Goal: Task Accomplishment & Management: Complete application form

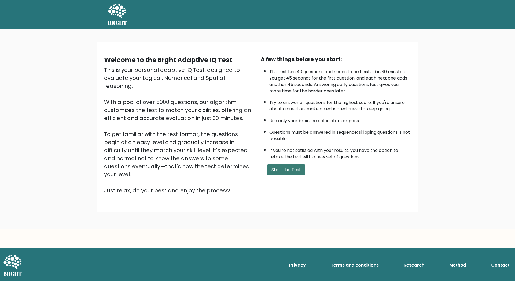
click at [290, 170] on button "Start the Test" at bounding box center [286, 170] width 38 height 11
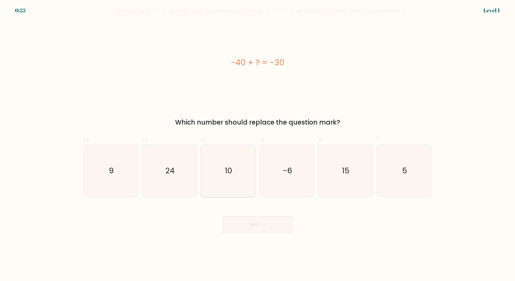
click at [235, 176] on icon "10" at bounding box center [228, 171] width 52 height 52
click at [257, 144] on input "c. 10" at bounding box center [257, 142] width 0 height 3
radio input "true"
click at [262, 227] on button "Next" at bounding box center [258, 224] width 70 height 17
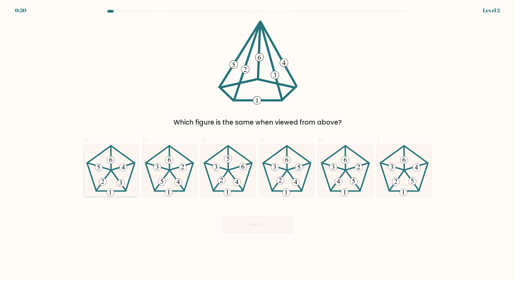
click at [103, 177] on icon at bounding box center [111, 171] width 52 height 52
click at [257, 144] on input "a." at bounding box center [257, 142] width 0 height 3
radio input "true"
click at [255, 228] on button "Next" at bounding box center [258, 224] width 70 height 17
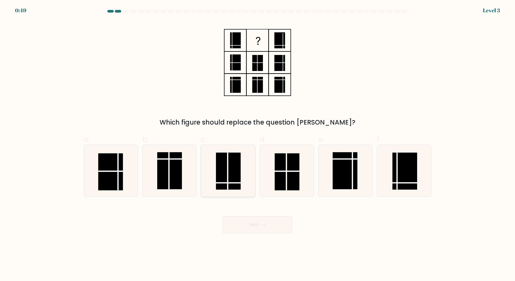
click at [235, 186] on rect at bounding box center [228, 171] width 25 height 37
click at [257, 144] on input "c." at bounding box center [257, 142] width 0 height 3
radio input "true"
click at [259, 225] on button "Next" at bounding box center [258, 224] width 70 height 17
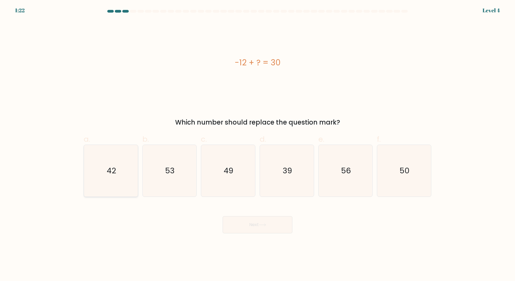
click at [118, 173] on icon "42" at bounding box center [111, 171] width 52 height 52
click at [257, 144] on input "a. 42" at bounding box center [257, 142] width 0 height 3
radio input "true"
click at [249, 228] on button "Next" at bounding box center [258, 224] width 70 height 17
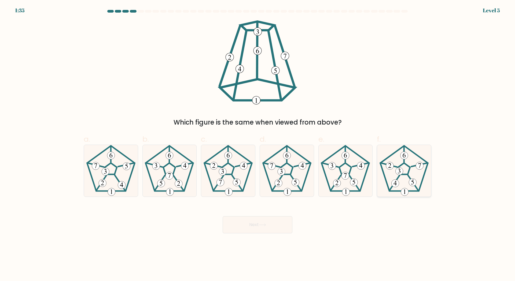
click at [399, 173] on 779 at bounding box center [399, 172] width 8 height 8
click at [258, 144] on input "f." at bounding box center [257, 142] width 0 height 3
radio input "true"
click at [265, 225] on icon at bounding box center [262, 225] width 7 height 3
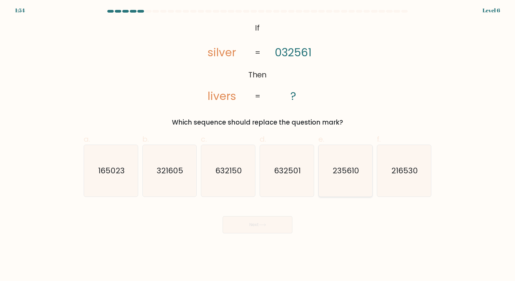
click at [347, 172] on text "235610" at bounding box center [345, 170] width 27 height 11
click at [258, 144] on input "e. 235610" at bounding box center [257, 142] width 0 height 3
radio input "true"
click at [240, 229] on button "Next" at bounding box center [258, 224] width 70 height 17
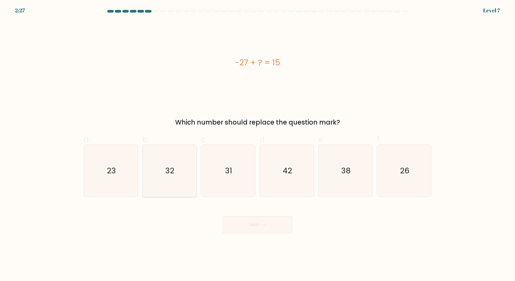
click at [182, 172] on icon "32" at bounding box center [169, 171] width 52 height 52
click at [257, 144] on input "b. 32" at bounding box center [257, 142] width 0 height 3
radio input "true"
click at [287, 175] on text "42" at bounding box center [287, 170] width 9 height 11
click at [258, 144] on input "d. 42" at bounding box center [257, 142] width 0 height 3
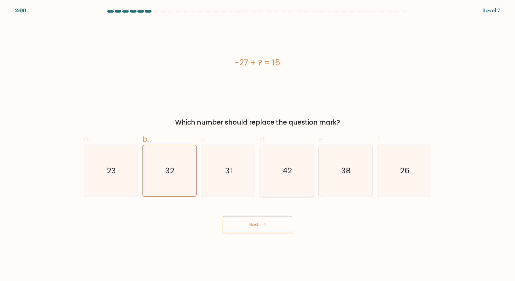
radio input "true"
click at [262, 225] on icon at bounding box center [262, 225] width 6 height 2
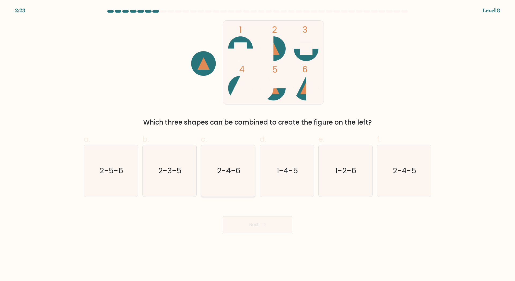
click at [238, 179] on icon "2-4-6" at bounding box center [228, 171] width 52 height 52
click at [257, 144] on input "c. 2-4-6" at bounding box center [257, 142] width 0 height 3
radio input "true"
click at [249, 226] on button "Next" at bounding box center [258, 224] width 70 height 17
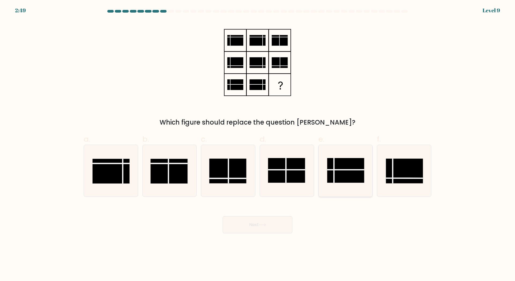
click at [335, 171] on rect at bounding box center [345, 170] width 37 height 25
click at [258, 144] on input "e." at bounding box center [257, 142] width 0 height 3
radio input "true"
click at [262, 228] on button "Next" at bounding box center [258, 224] width 70 height 17
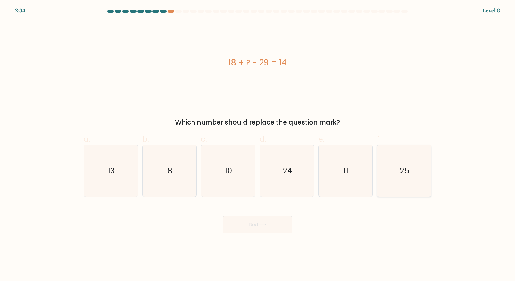
click at [403, 176] on text "25" at bounding box center [405, 170] width 10 height 11
click at [258, 144] on input "f. 25" at bounding box center [257, 142] width 0 height 3
radio input "true"
click at [258, 230] on button "Next" at bounding box center [258, 224] width 70 height 17
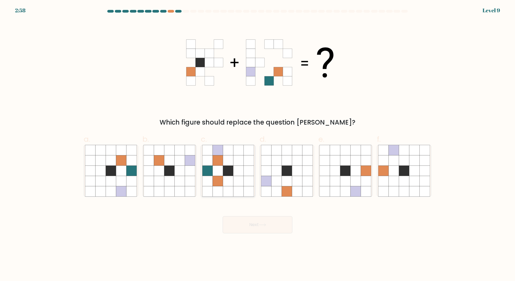
click at [231, 174] on icon at bounding box center [228, 171] width 10 height 10
click at [257, 144] on input "c." at bounding box center [257, 142] width 0 height 3
radio input "true"
click at [272, 231] on button "Next" at bounding box center [258, 224] width 70 height 17
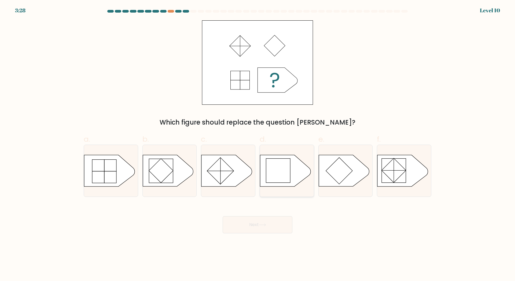
click at [278, 164] on rect at bounding box center [278, 171] width 24 height 24
click at [258, 144] on input "d." at bounding box center [257, 142] width 0 height 3
radio input "true"
click at [254, 225] on button "Next" at bounding box center [258, 224] width 70 height 17
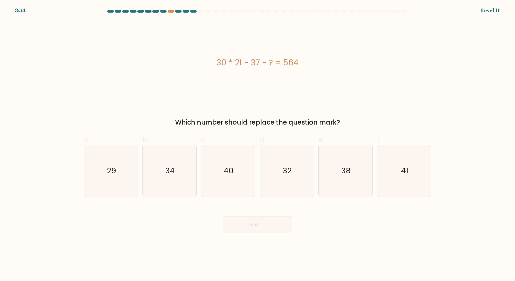
click at [240, 62] on div "30 * 21 - 37 - ? = 564" at bounding box center [257, 63] width 347 height 12
click at [121, 173] on icon "29" at bounding box center [111, 171] width 52 height 52
click at [257, 144] on input "a. 29" at bounding box center [257, 142] width 0 height 3
radio input "true"
click at [263, 227] on button "Next" at bounding box center [258, 224] width 70 height 17
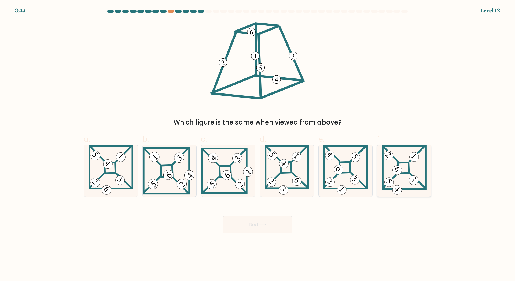
click at [397, 174] on 865 at bounding box center [396, 170] width 13 height 13
click at [258, 144] on input "f." at bounding box center [257, 142] width 0 height 3
radio input "true"
click at [255, 226] on button "Next" at bounding box center [258, 224] width 70 height 17
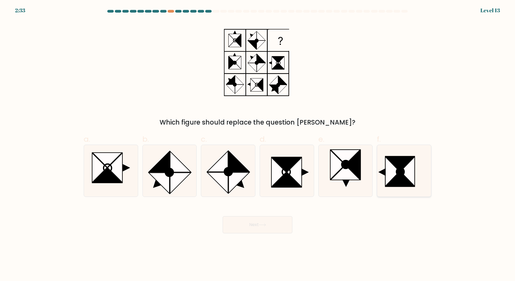
click at [403, 176] on icon at bounding box center [400, 179] width 28 height 15
click at [258, 144] on input "f." at bounding box center [257, 142] width 0 height 3
radio input "true"
click at [250, 224] on button "Next" at bounding box center [258, 224] width 70 height 17
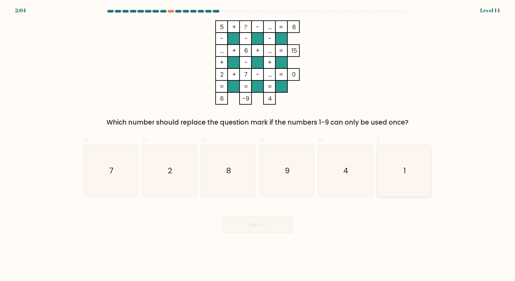
click at [401, 172] on icon "1" at bounding box center [404, 171] width 52 height 52
click at [258, 144] on input "f. 1" at bounding box center [257, 142] width 0 height 3
radio input "true"
click at [271, 29] on tspan "..." at bounding box center [270, 27] width 4 height 9
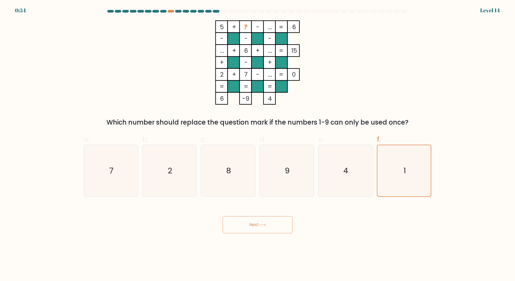
click at [270, 30] on tspan "..." at bounding box center [270, 27] width 4 height 9
click at [406, 185] on icon "1" at bounding box center [403, 170] width 51 height 51
click at [258, 144] on input "f. 1" at bounding box center [257, 142] width 0 height 3
click at [256, 226] on button "Next" at bounding box center [258, 224] width 70 height 17
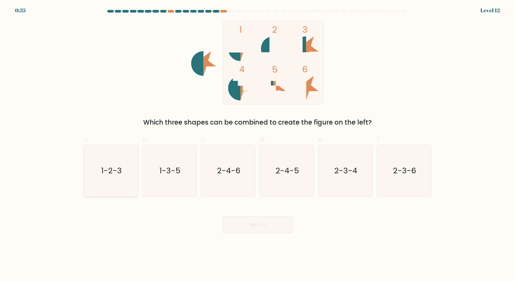
click at [110, 176] on text "1-2-3" at bounding box center [111, 170] width 21 height 11
click at [257, 144] on input "a. 1-2-3" at bounding box center [257, 142] width 0 height 3
radio input "true"
click at [250, 225] on button "Next" at bounding box center [258, 224] width 70 height 17
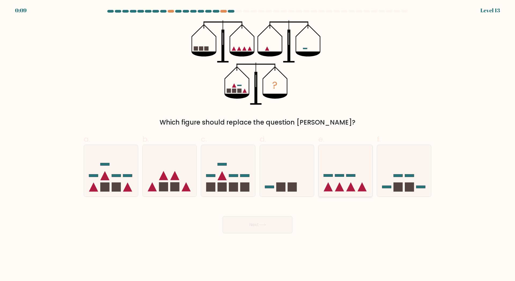
click at [350, 189] on icon at bounding box center [350, 187] width 9 height 9
click at [258, 144] on input "e." at bounding box center [257, 142] width 0 height 3
radio input "true"
click at [259, 226] on button "Next" at bounding box center [258, 224] width 70 height 17
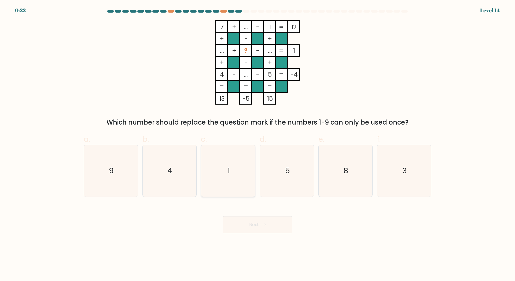
click at [228, 171] on text "1" at bounding box center [228, 170] width 2 height 11
click at [257, 144] on input "c. 1" at bounding box center [257, 142] width 0 height 3
radio input "true"
click at [242, 227] on button "Next" at bounding box center [258, 224] width 70 height 17
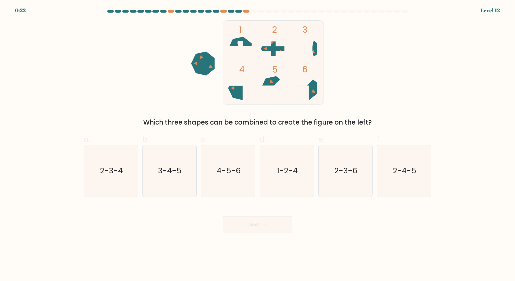
click at [237, 94] on icon at bounding box center [239, 88] width 23 height 24
click at [314, 49] on icon at bounding box center [305, 49] width 23 height 24
click at [225, 169] on text "4-5-6" at bounding box center [229, 170] width 24 height 11
click at [257, 144] on input "c. 4-5-6" at bounding box center [257, 142] width 0 height 3
radio input "true"
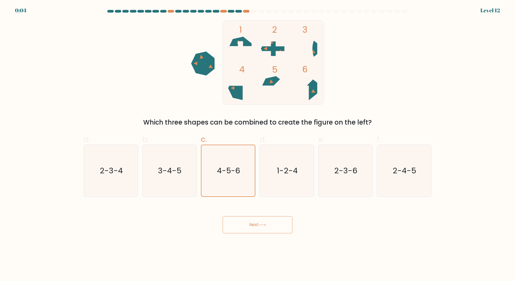
click at [250, 226] on button "Next" at bounding box center [258, 224] width 70 height 17
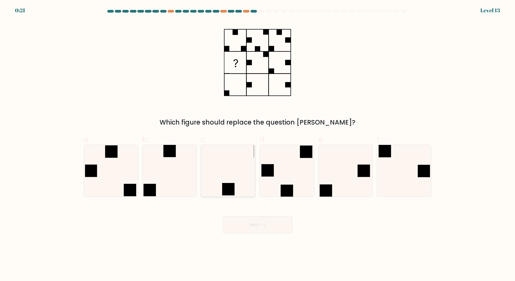
click at [229, 188] on rect at bounding box center [228, 189] width 12 height 12
click at [257, 144] on input "c." at bounding box center [257, 142] width 0 height 3
radio input "true"
click at [247, 228] on button "Next" at bounding box center [258, 224] width 70 height 17
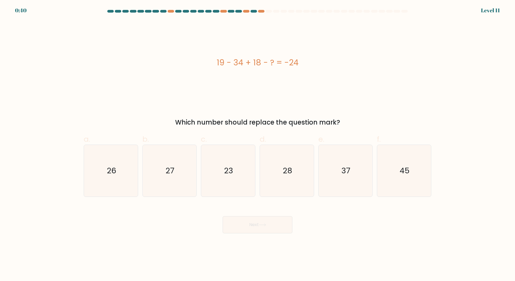
click at [206, 87] on div "19 - 34 + 18 - ? = -24" at bounding box center [257, 62] width 347 height 84
click at [169, 173] on text "27" at bounding box center [169, 170] width 9 height 11
click at [257, 144] on input "b. 27" at bounding box center [257, 142] width 0 height 3
radio input "true"
click at [251, 224] on button "Next" at bounding box center [258, 224] width 70 height 17
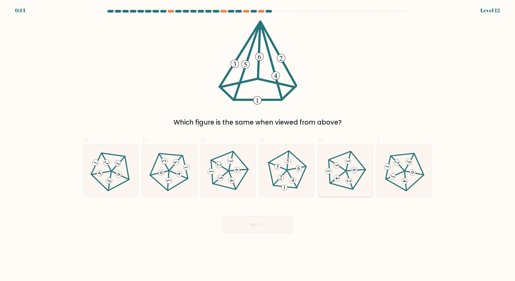
click at [339, 172] on icon at bounding box center [345, 170] width 41 height 41
click at [258, 144] on input "e." at bounding box center [257, 142] width 0 height 3
radio input "true"
click at [252, 224] on button "Next" at bounding box center [258, 224] width 70 height 17
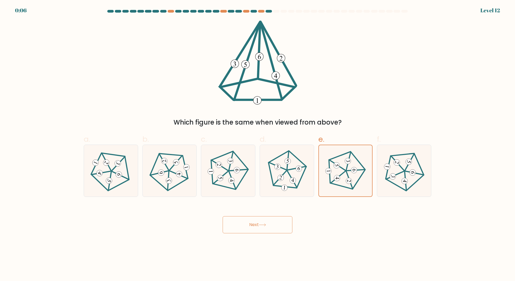
click at [247, 224] on button "Next" at bounding box center [258, 224] width 70 height 17
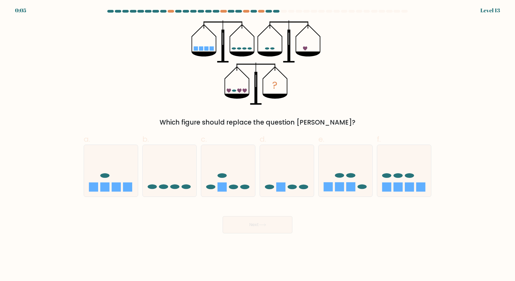
click at [247, 224] on button "Next" at bounding box center [258, 224] width 70 height 17
click at [357, 91] on div "? Which figure should replace the question mark?" at bounding box center [257, 73] width 354 height 107
click at [398, 177] on ellipse at bounding box center [397, 175] width 9 height 5
click at [258, 144] on input "f." at bounding box center [257, 142] width 0 height 3
radio input "true"
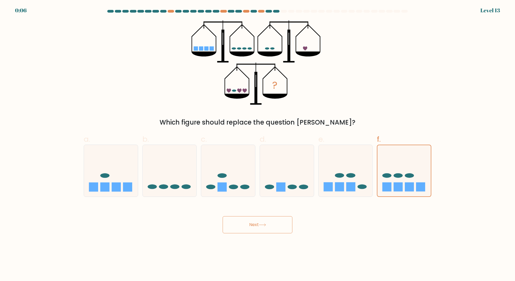
click at [243, 226] on button "Next" at bounding box center [258, 224] width 70 height 17
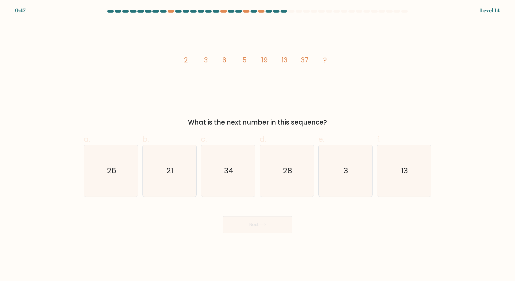
click at [181, 59] on tspan "-2" at bounding box center [183, 59] width 7 height 9
click at [241, 180] on icon "34" at bounding box center [228, 171] width 52 height 52
click at [257, 144] on input "c. 34" at bounding box center [257, 142] width 0 height 3
radio input "true"
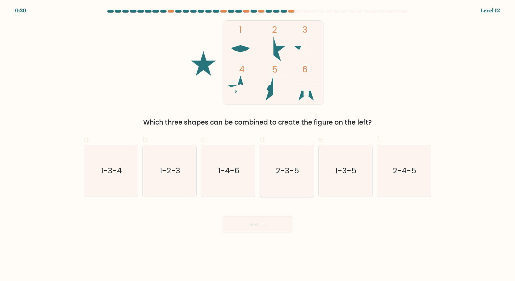
drag, startPoint x: 282, startPoint y: 173, endPoint x: 286, endPoint y: 169, distance: 5.5
click at [282, 172] on text "2-3-5" at bounding box center [287, 170] width 23 height 11
click at [258, 144] on input "d. 2-3-5" at bounding box center [257, 142] width 0 height 3
radio input "true"
click at [252, 226] on button "Next" at bounding box center [258, 224] width 70 height 17
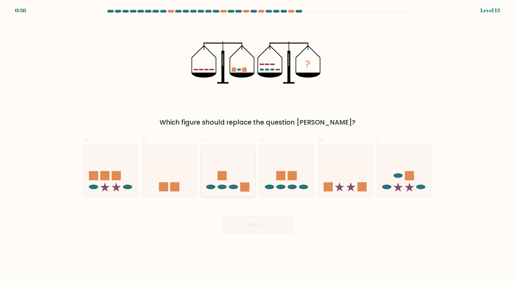
click at [227, 188] on icon at bounding box center [228, 171] width 54 height 45
click at [257, 144] on input "c." at bounding box center [257, 142] width 0 height 3
radio input "true"
click at [246, 226] on button "Next" at bounding box center [258, 224] width 70 height 17
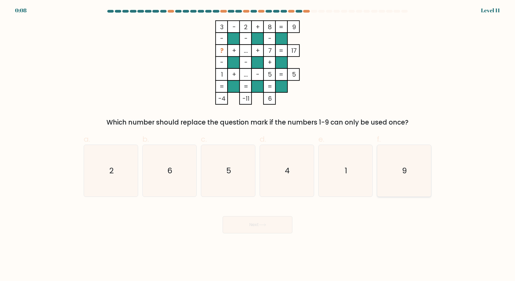
click at [410, 175] on icon "9" at bounding box center [404, 171] width 52 height 52
click at [258, 144] on input "f. 9" at bounding box center [257, 142] width 0 height 3
radio input "true"
click at [253, 227] on button "Next" at bounding box center [258, 224] width 70 height 17
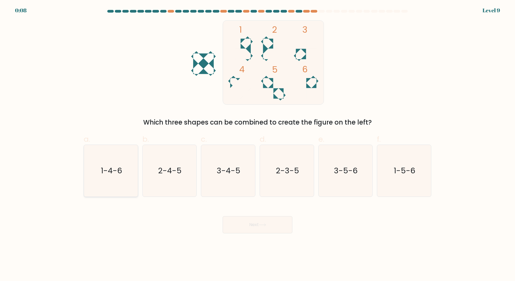
click at [112, 170] on text "1-4-6" at bounding box center [111, 170] width 21 height 11
click at [257, 144] on input "a. 1-4-6" at bounding box center [257, 142] width 0 height 3
radio input "true"
click at [256, 226] on button "Next" at bounding box center [258, 224] width 70 height 17
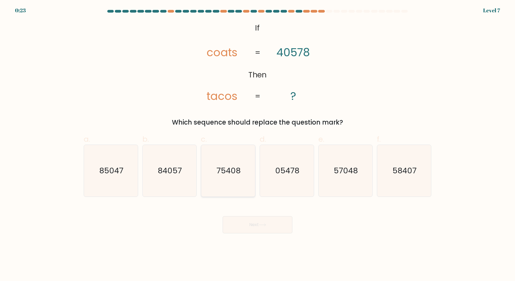
click at [233, 173] on text "75408" at bounding box center [229, 170] width 24 height 11
click at [257, 144] on input "c. 75408" at bounding box center [257, 142] width 0 height 3
radio input "true"
click at [265, 226] on icon at bounding box center [262, 225] width 7 height 3
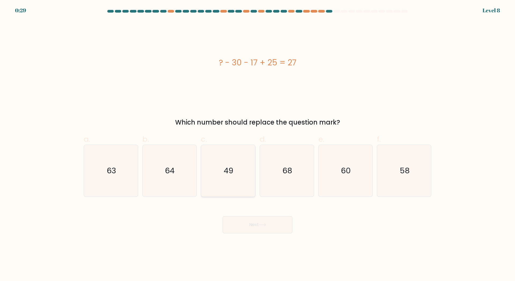
click at [224, 173] on text "49" at bounding box center [229, 170] width 10 height 11
click at [257, 144] on input "c. 49" at bounding box center [257, 142] width 0 height 3
radio input "true"
click at [268, 227] on button "Next" at bounding box center [258, 224] width 70 height 17
click at [262, 225] on icon at bounding box center [262, 225] width 7 height 3
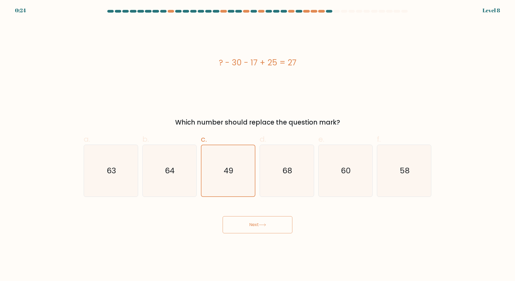
click at [257, 226] on button "Next" at bounding box center [258, 224] width 70 height 17
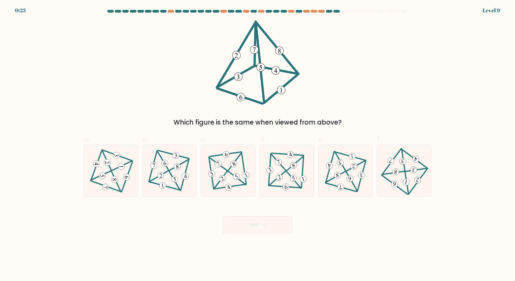
click at [257, 226] on button "Next" at bounding box center [258, 224] width 70 height 17
click at [312, 130] on div "a. b. c." at bounding box center [257, 163] width 352 height 68
click at [295, 172] on icon at bounding box center [286, 170] width 42 height 41
click at [258, 144] on input "d." at bounding box center [257, 142] width 0 height 3
radio input "true"
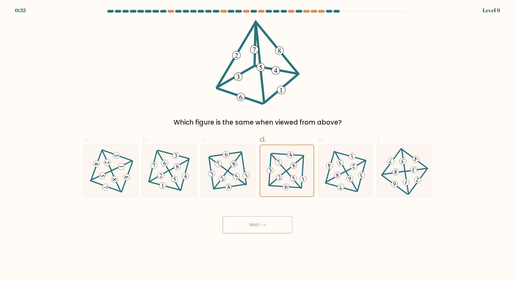
click at [253, 224] on button "Next" at bounding box center [258, 224] width 70 height 17
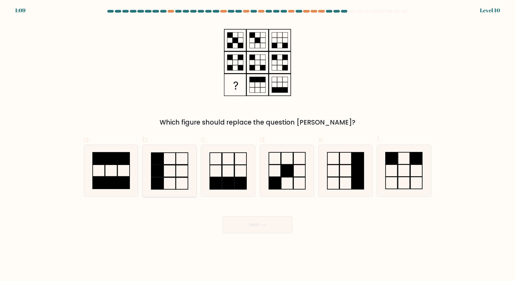
click at [176, 170] on icon at bounding box center [169, 171] width 52 height 52
click at [257, 144] on input "b." at bounding box center [257, 142] width 0 height 3
radio input "true"
click at [112, 173] on icon at bounding box center [111, 171] width 52 height 52
click at [257, 144] on input "a." at bounding box center [257, 142] width 0 height 3
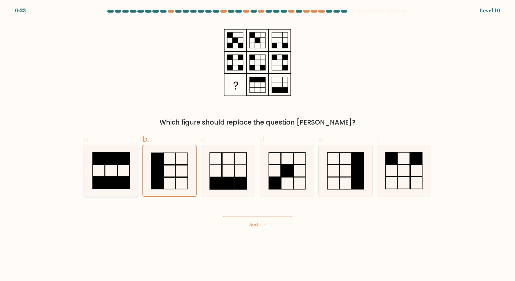
radio input "true"
click at [172, 176] on icon at bounding box center [169, 171] width 52 height 52
click at [257, 144] on input "b." at bounding box center [257, 142] width 0 height 3
radio input "true"
click at [117, 165] on rect at bounding box center [111, 171] width 12 height 12
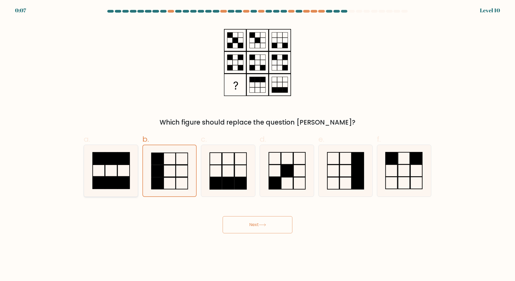
click at [257, 144] on input "a." at bounding box center [257, 142] width 0 height 3
radio input "true"
click at [253, 227] on button "Next" at bounding box center [258, 224] width 70 height 17
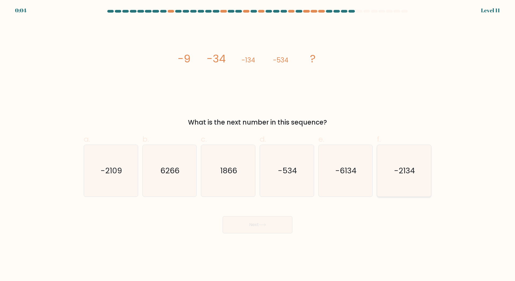
drag, startPoint x: 346, startPoint y: 176, endPoint x: 394, endPoint y: 181, distance: 47.8
click at [346, 175] on text "-6134" at bounding box center [345, 170] width 21 height 11
click at [258, 144] on input "e. -6134" at bounding box center [257, 142] width 0 height 3
radio input "true"
click at [252, 232] on button "Next" at bounding box center [258, 224] width 70 height 17
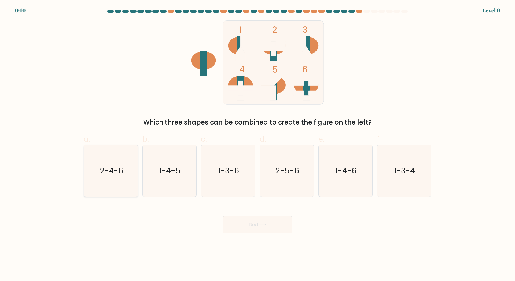
click at [113, 178] on icon "2-4-6" at bounding box center [111, 171] width 52 height 52
click at [257, 144] on input "a. 2-4-6" at bounding box center [257, 142] width 0 height 3
radio input "true"
click at [263, 227] on button "Next" at bounding box center [258, 224] width 70 height 17
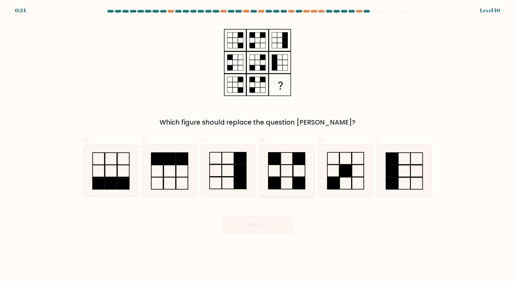
click at [284, 171] on icon at bounding box center [287, 171] width 52 height 52
click at [258, 144] on input "d." at bounding box center [257, 142] width 0 height 3
radio input "true"
click at [251, 225] on button "Next" at bounding box center [258, 224] width 70 height 17
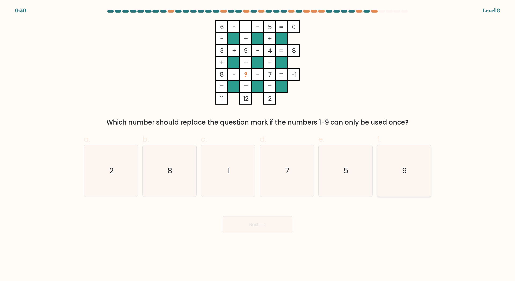
click at [407, 177] on icon "9" at bounding box center [404, 171] width 52 height 52
click at [258, 144] on input "f. 9" at bounding box center [257, 142] width 0 height 3
radio input "true"
click at [254, 228] on button "Next" at bounding box center [258, 224] width 70 height 17
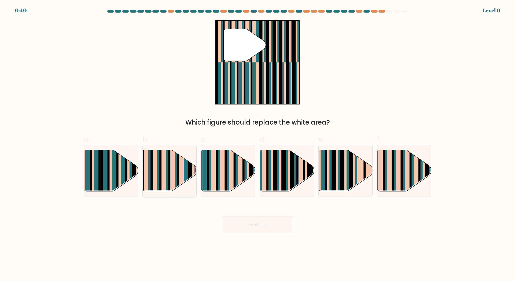
click at [159, 170] on g at bounding box center [186, 193] width 108 height 108
click at [257, 144] on input "b." at bounding box center [257, 142] width 0 height 3
radio input "true"
click at [259, 225] on button "Next" at bounding box center [258, 224] width 70 height 17
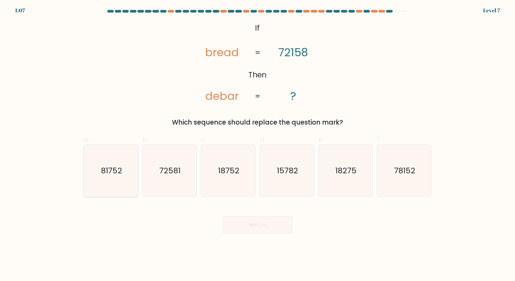
click at [105, 176] on icon "81752" at bounding box center [111, 171] width 52 height 52
click at [257, 144] on input "a. 81752" at bounding box center [257, 142] width 0 height 3
radio input "true"
click at [253, 227] on button "Next" at bounding box center [258, 224] width 70 height 17
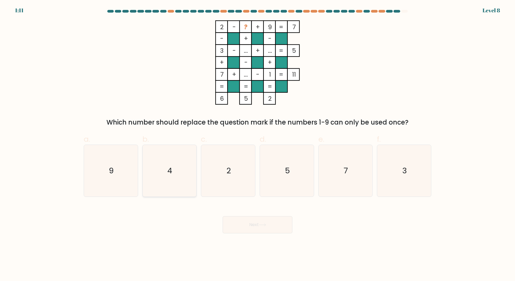
click at [167, 169] on icon "4" at bounding box center [169, 171] width 52 height 52
click at [257, 144] on input "b. 4" at bounding box center [257, 142] width 0 height 3
radio input "true"
click at [250, 228] on button "Next" at bounding box center [258, 224] width 70 height 17
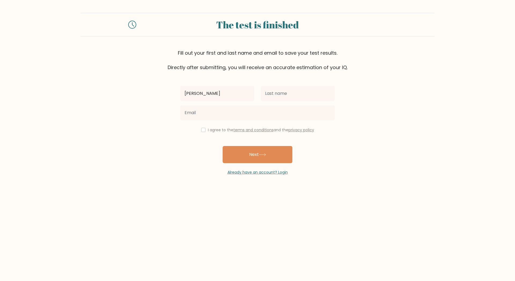
type input "Matthew"
click at [291, 95] on input "text" at bounding box center [298, 93] width 74 height 15
type input "Kosiso"
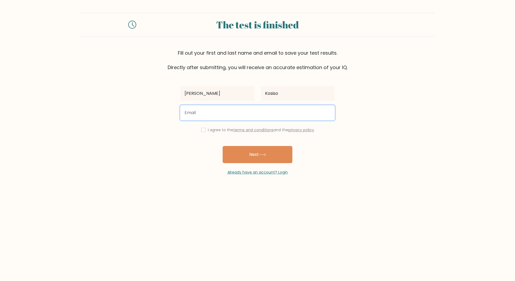
click at [264, 114] on input "email" at bounding box center [257, 112] width 154 height 15
click at [210, 112] on input "email" at bounding box center [257, 112] width 154 height 15
click at [214, 112] on input "EthankosisoGmail" at bounding box center [257, 112] width 154 height 15
click at [228, 112] on input "Ethankosiso@gmail" at bounding box center [257, 112] width 154 height 15
type input "Ethankosiso@gmail.com"
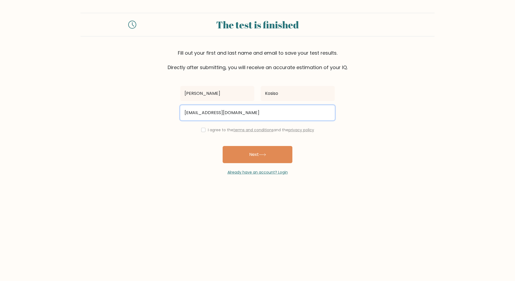
click at [223, 146] on button "Next" at bounding box center [258, 154] width 70 height 17
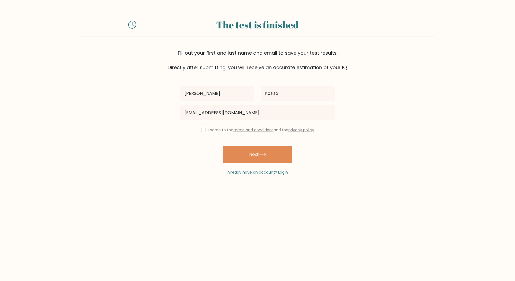
click at [200, 127] on div "Matthew Kosiso Ethankosiso@gmail.com I agree to the terms and conditions and th…" at bounding box center [257, 123] width 161 height 104
click at [202, 131] on input "checkbox" at bounding box center [203, 130] width 4 height 4
checkbox input "true"
click at [242, 158] on button "Next" at bounding box center [258, 154] width 70 height 17
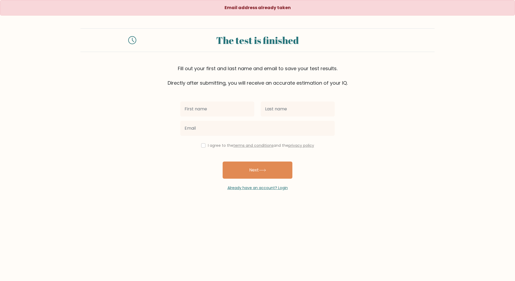
click at [218, 110] on input "text" at bounding box center [217, 109] width 74 height 15
click at [217, 111] on input "text" at bounding box center [217, 109] width 74 height 15
click at [281, 114] on input "text" at bounding box center [298, 109] width 74 height 15
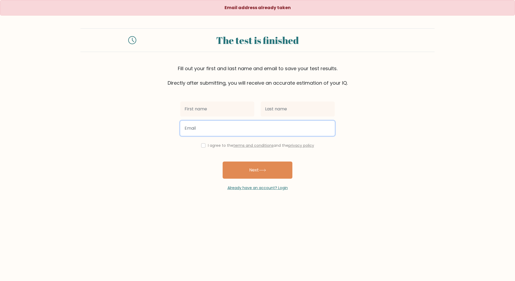
click at [223, 122] on input "email" at bounding box center [257, 128] width 154 height 15
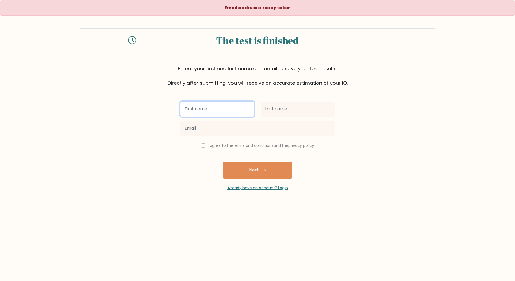
click at [198, 114] on input "text" at bounding box center [217, 109] width 74 height 15
type input "[PERSON_NAME]"
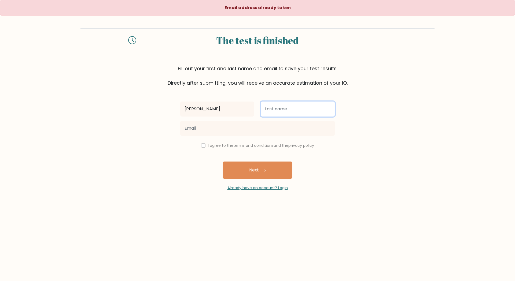
click at [279, 112] on input "text" at bounding box center [298, 109] width 74 height 15
click at [276, 114] on input "text" at bounding box center [298, 109] width 74 height 15
type input "Kosiso"
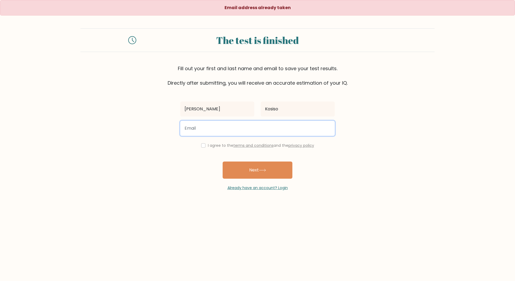
click at [218, 134] on input "email" at bounding box center [257, 128] width 154 height 15
type input "[EMAIL_ADDRESS][DOMAIN_NAME]"
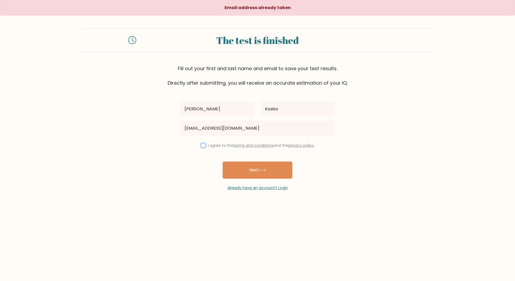
click at [201, 147] on input "checkbox" at bounding box center [203, 145] width 4 height 4
checkbox input "true"
click at [238, 171] on button "Next" at bounding box center [258, 170] width 70 height 17
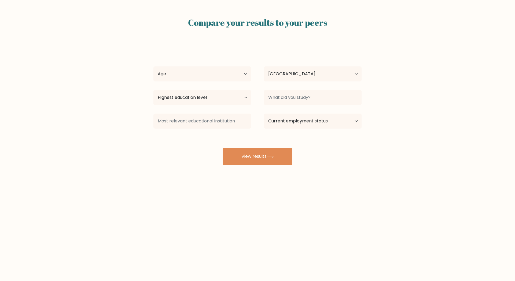
select select "NG"
click at [231, 123] on input at bounding box center [202, 121] width 98 height 15
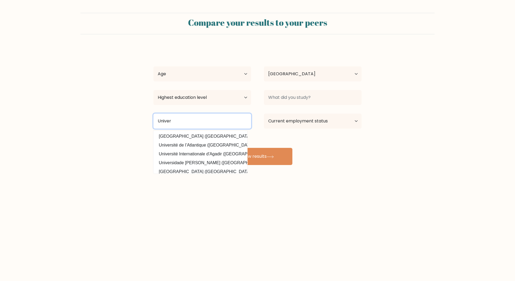
type input "Univer"
click at [258, 189] on div "Compare your results to your peers Matthew Kosiso Age Under 18 years old 18-24 …" at bounding box center [257, 101] width 515 height 203
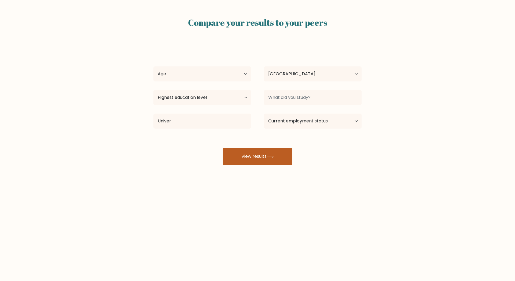
click at [254, 159] on button "View results" at bounding box center [258, 156] width 70 height 17
click at [178, 71] on select "Age Under 18 years old 18-24 years old 25-34 years old 35-44 years old 45-54 ye…" at bounding box center [202, 73] width 98 height 15
select select "18_24"
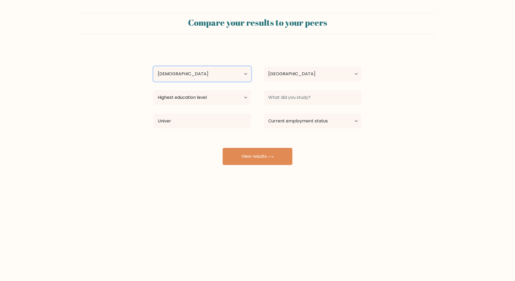
click at [153, 66] on select "Age Under 18 years old 18-24 years old 25-34 years old 35-44 years old 45-54 ye…" at bounding box center [202, 73] width 98 height 15
click at [177, 101] on select "Highest education level No schooling Primary Lower Secondary Upper Secondary Oc…" at bounding box center [202, 97] width 98 height 15
select select "bachelors_degree"
click at [153, 90] on select "Highest education level No schooling Primary Lower Secondary Upper Secondary Oc…" at bounding box center [202, 97] width 98 height 15
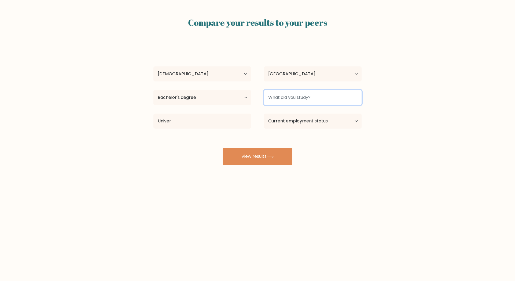
click at [288, 101] on input at bounding box center [313, 97] width 98 height 15
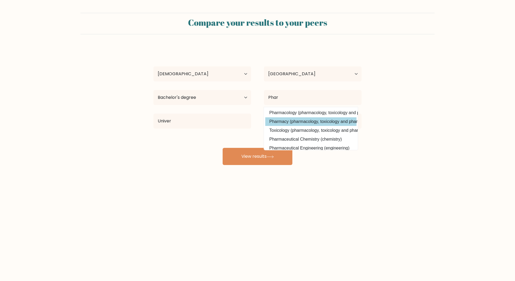
click at [286, 125] on option "Pharmacy (pharmacology, toxicology and pharmacy)" at bounding box center [310, 121] width 91 height 9
type input "Pharmacy"
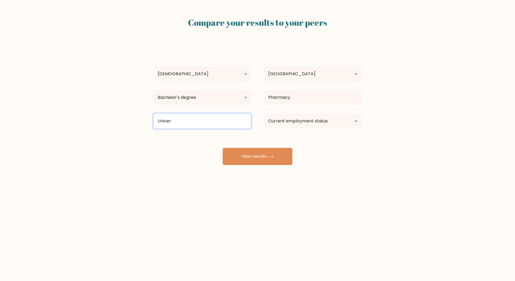
click at [199, 127] on input "Univer" at bounding box center [202, 121] width 98 height 15
click at [299, 120] on select "Current employment status Employed Student Retired Other / prefer not to answer" at bounding box center [313, 121] width 98 height 15
select select "other"
click at [264, 114] on select "Current employment status Employed Student Retired Other / prefer not to answer" at bounding box center [313, 121] width 98 height 15
click at [184, 119] on input "Univer" at bounding box center [202, 121] width 98 height 15
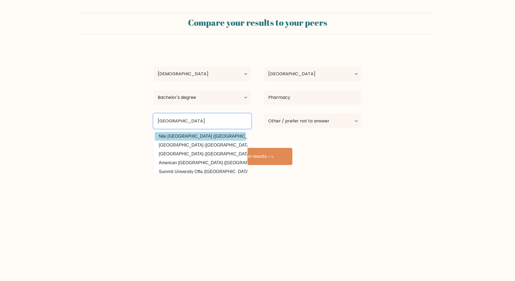
type input "University of Ni"
click at [185, 136] on div "Matthew Kosiso Age Under 18 years old 18-24 years old 25-34 years old 35-44 yea…" at bounding box center [257, 106] width 214 height 118
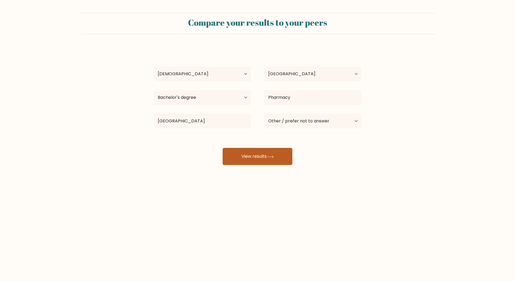
click at [262, 155] on button "View results" at bounding box center [258, 156] width 70 height 17
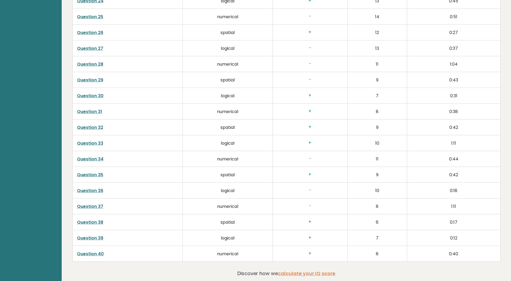
scroll to position [1343, 0]
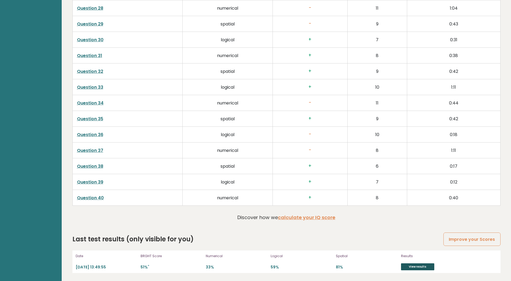
drag, startPoint x: 13, startPoint y: 86, endPoint x: 417, endPoint y: 268, distance: 443.5
click at [417, 268] on link "View results" at bounding box center [417, 267] width 33 height 7
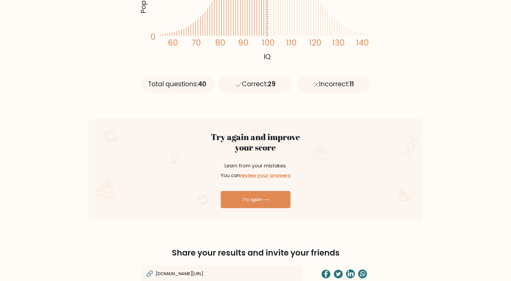
scroll to position [161, 0]
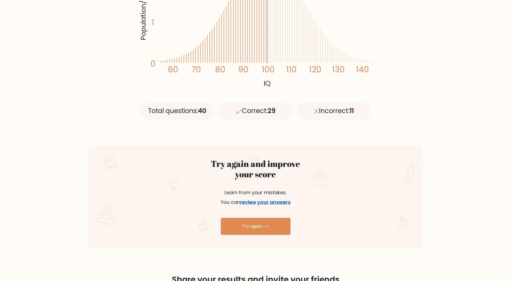
click at [274, 203] on link "review your answers" at bounding box center [265, 202] width 50 height 7
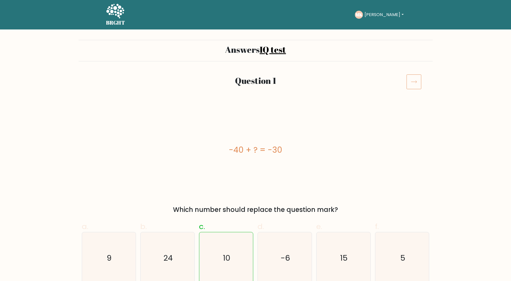
click at [419, 81] on icon at bounding box center [413, 81] width 15 height 15
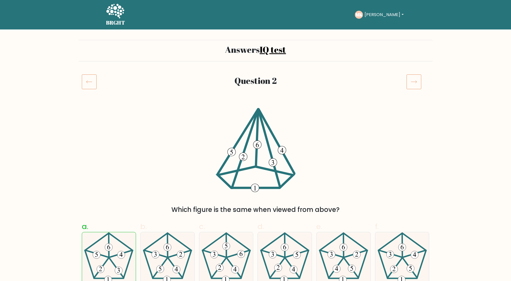
click at [413, 88] on icon at bounding box center [413, 81] width 15 height 15
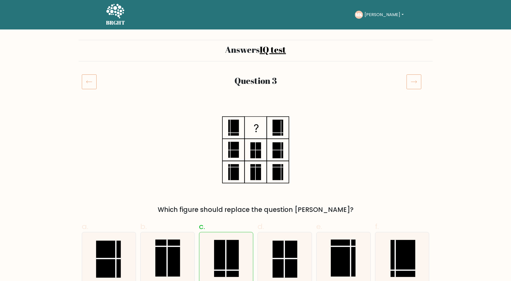
click at [412, 81] on icon at bounding box center [413, 81] width 15 height 15
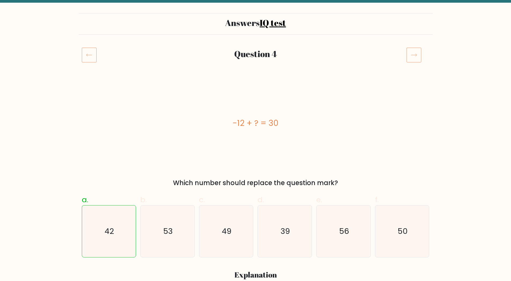
scroll to position [54, 0]
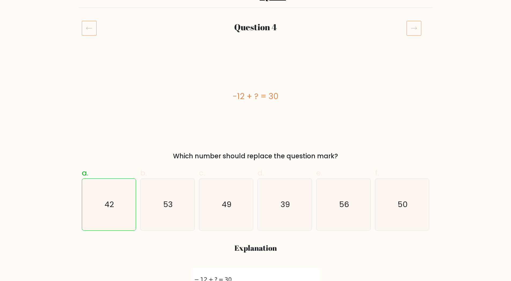
click at [416, 27] on icon at bounding box center [413, 28] width 15 height 15
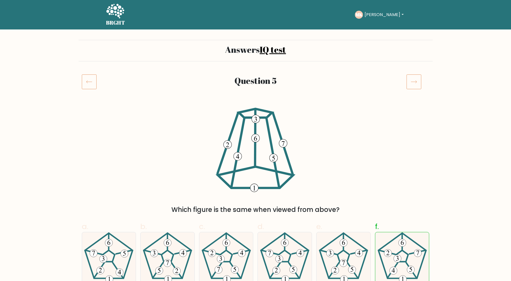
click at [410, 84] on icon at bounding box center [413, 81] width 15 height 15
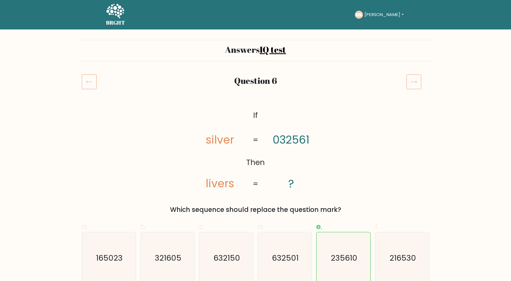
click at [410, 83] on icon at bounding box center [413, 81] width 15 height 15
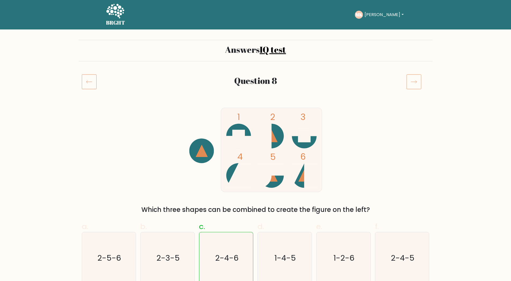
click at [410, 83] on icon at bounding box center [413, 81] width 15 height 15
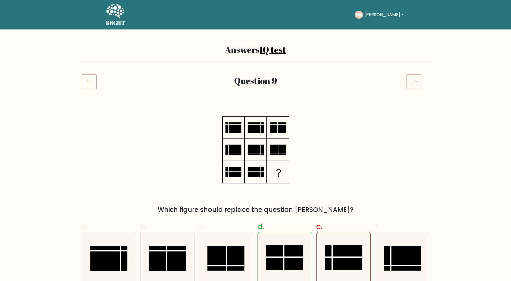
click at [414, 85] on icon at bounding box center [413, 81] width 15 height 15
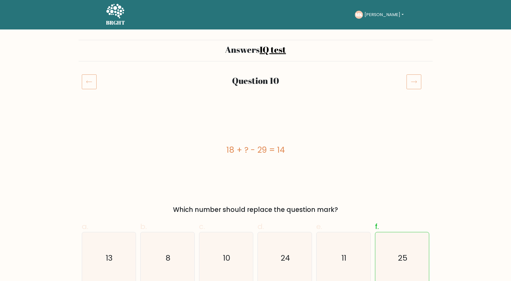
click at [412, 86] on icon at bounding box center [413, 81] width 15 height 15
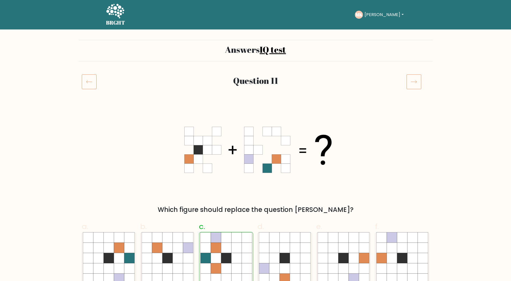
click at [412, 85] on icon at bounding box center [413, 81] width 15 height 15
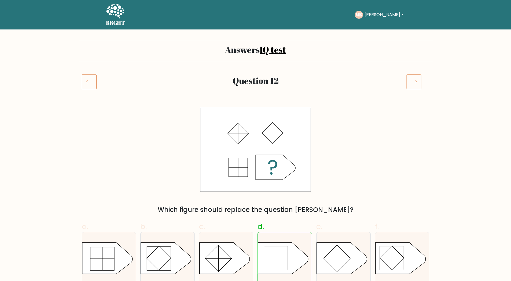
click at [417, 85] on icon at bounding box center [413, 81] width 15 height 15
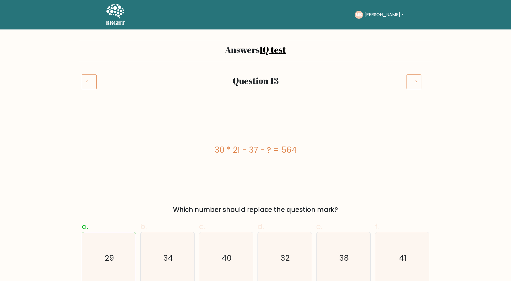
click at [414, 84] on icon at bounding box center [413, 81] width 15 height 15
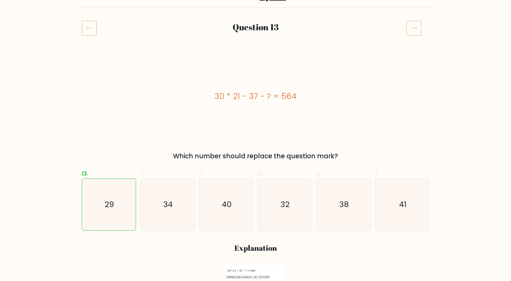
scroll to position [27, 0]
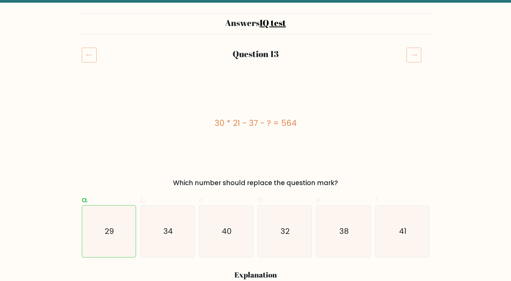
click at [412, 59] on icon at bounding box center [413, 54] width 15 height 15
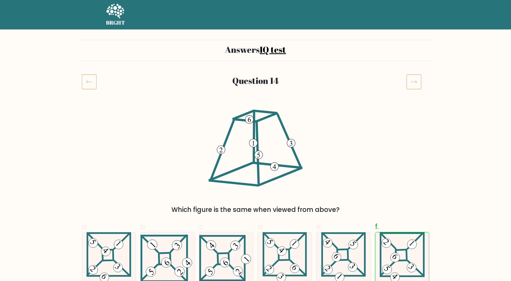
click at [415, 80] on icon at bounding box center [413, 81] width 15 height 15
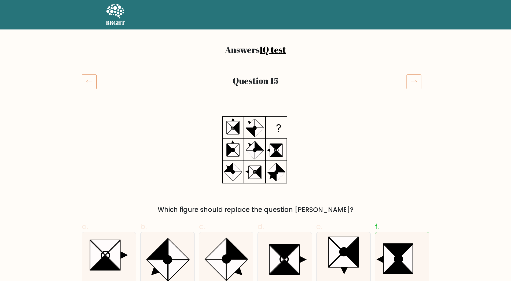
click at [412, 83] on icon at bounding box center [413, 81] width 15 height 15
click at [413, 85] on icon at bounding box center [413, 81] width 15 height 15
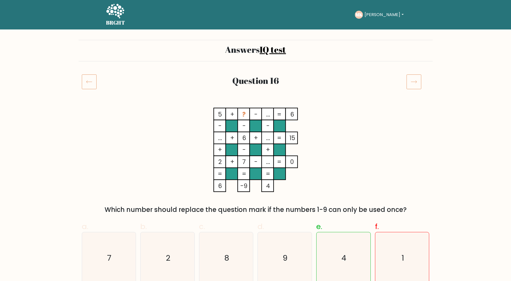
click at [417, 86] on icon at bounding box center [413, 81] width 15 height 15
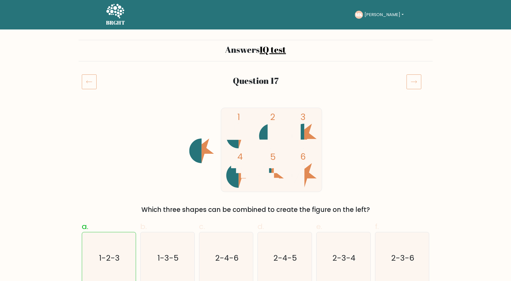
click at [416, 81] on icon at bounding box center [413, 81] width 15 height 15
click at [415, 83] on icon at bounding box center [413, 81] width 15 height 15
click at [412, 83] on icon at bounding box center [413, 81] width 15 height 15
click at [410, 83] on icon at bounding box center [413, 81] width 15 height 15
click at [415, 83] on icon at bounding box center [413, 81] width 15 height 15
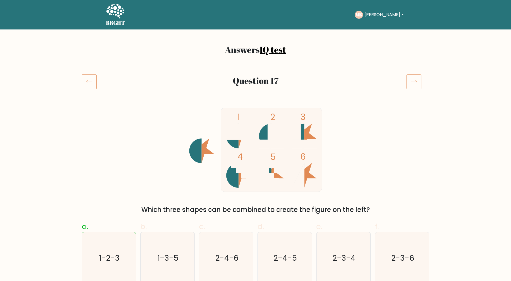
click at [415, 83] on icon at bounding box center [413, 81] width 15 height 15
click at [412, 84] on icon at bounding box center [413, 81] width 15 height 15
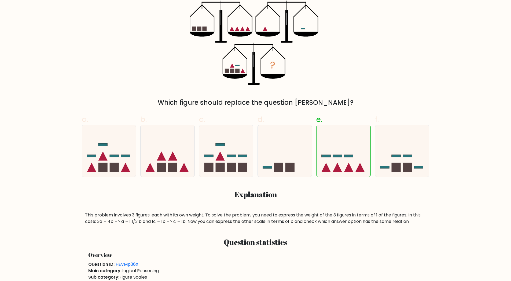
scroll to position [54, 0]
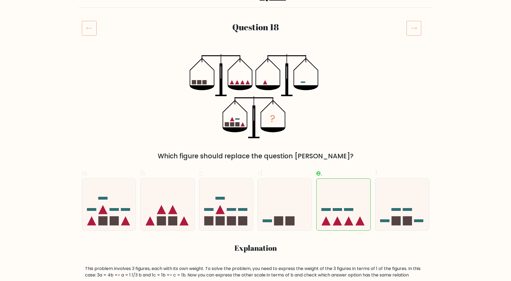
click at [413, 32] on icon at bounding box center [413, 28] width 15 height 15
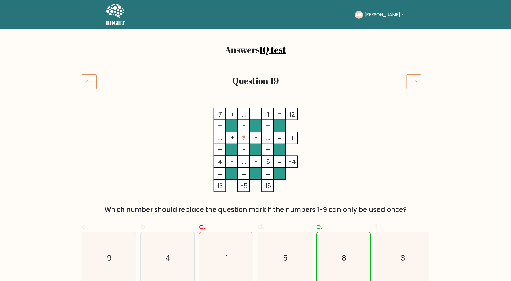
click at [412, 86] on icon at bounding box center [413, 81] width 15 height 15
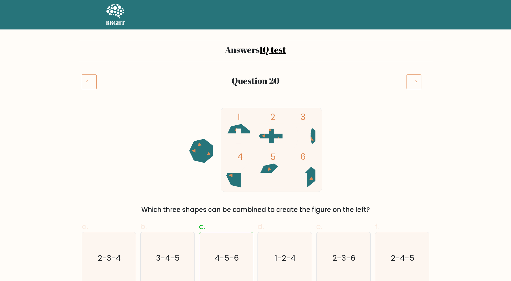
click at [412, 86] on icon at bounding box center [413, 81] width 15 height 15
click at [417, 83] on icon at bounding box center [413, 81] width 15 height 15
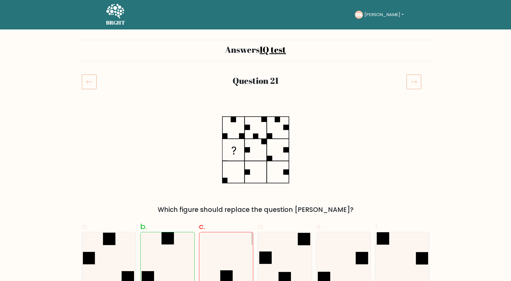
click at [413, 82] on icon at bounding box center [414, 82] width 6 height 3
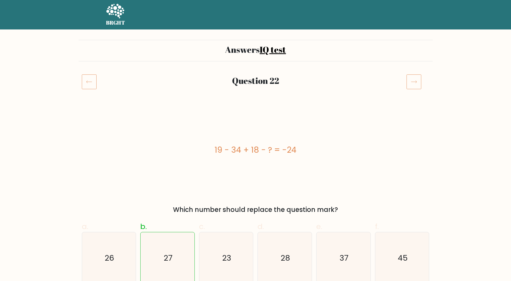
click at [410, 82] on icon at bounding box center [413, 81] width 15 height 15
click at [414, 84] on icon at bounding box center [413, 81] width 15 height 15
click at [413, 84] on icon at bounding box center [413, 81] width 15 height 15
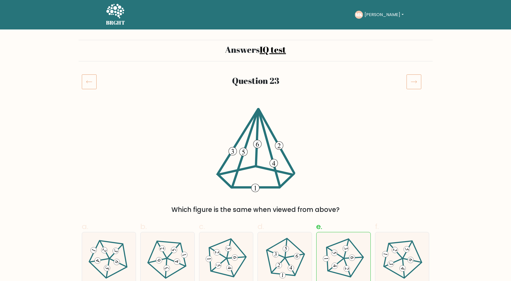
click at [419, 83] on icon at bounding box center [413, 81] width 15 height 15
click at [417, 84] on icon at bounding box center [413, 81] width 15 height 15
click at [416, 86] on icon at bounding box center [413, 81] width 15 height 15
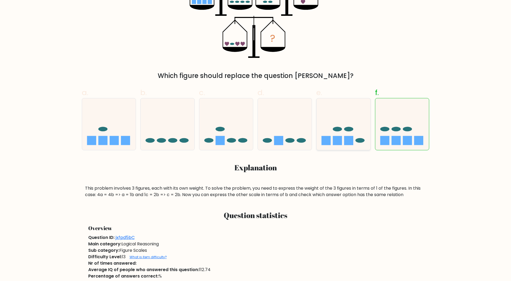
scroll to position [54, 0]
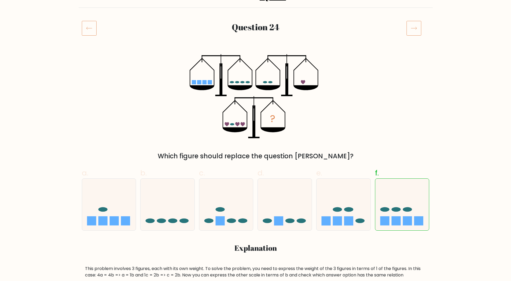
click at [420, 29] on icon at bounding box center [413, 28] width 15 height 15
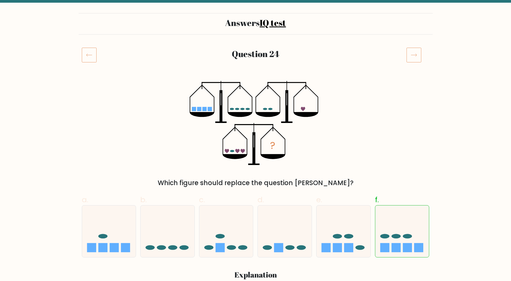
scroll to position [0, 0]
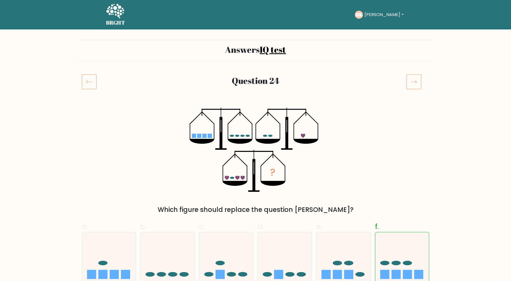
click at [375, 14] on button "[PERSON_NAME]" at bounding box center [384, 14] width 42 height 7
click at [384, 25] on link "Dashboard" at bounding box center [376, 26] width 42 height 9
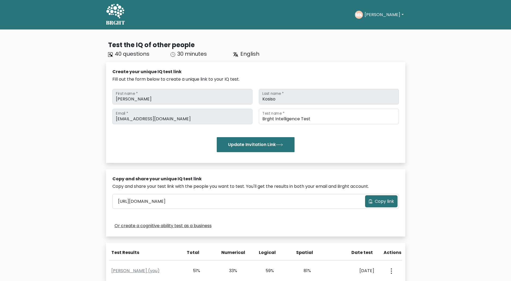
click at [383, 10] on div "MK [PERSON_NAME] Dashboard Profile Settings Logout" at bounding box center [380, 15] width 50 height 12
click at [383, 15] on button "Matthew" at bounding box center [384, 14] width 42 height 7
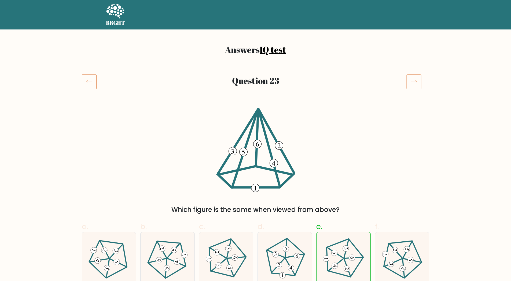
click at [409, 27] on nav "BRGHT BRGHT" at bounding box center [255, 14] width 511 height 29
click at [273, 49] on link "IQ test" at bounding box center [273, 50] width 26 height 12
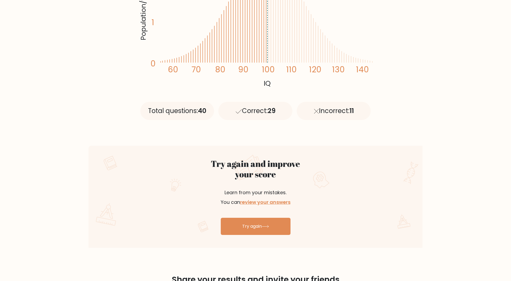
scroll to position [214, 0]
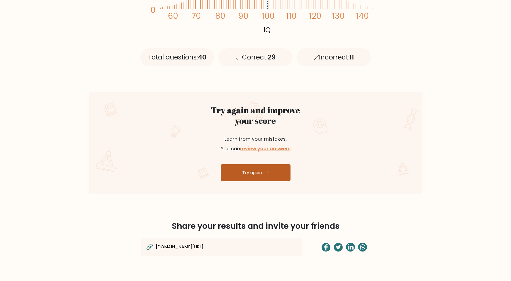
click at [255, 175] on link "Try again" at bounding box center [256, 172] width 70 height 17
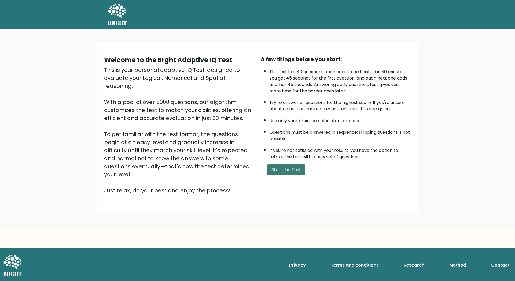
click at [292, 167] on button "Start the Test" at bounding box center [286, 170] width 38 height 11
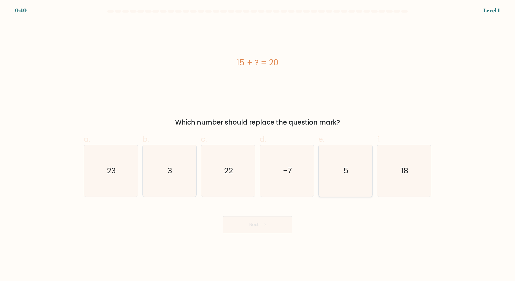
click at [353, 184] on icon "5" at bounding box center [345, 171] width 52 height 52
click at [258, 144] on input "e. 5" at bounding box center [257, 142] width 0 height 3
radio input "true"
click at [269, 226] on button "Next" at bounding box center [258, 224] width 70 height 17
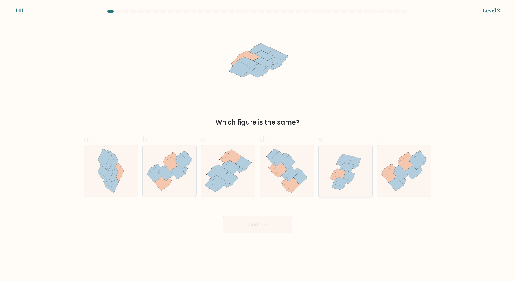
click at [346, 173] on icon at bounding box center [349, 176] width 12 height 10
click at [258, 144] on input "e." at bounding box center [257, 142] width 0 height 3
radio input "true"
click at [257, 224] on button "Next" at bounding box center [258, 224] width 70 height 17
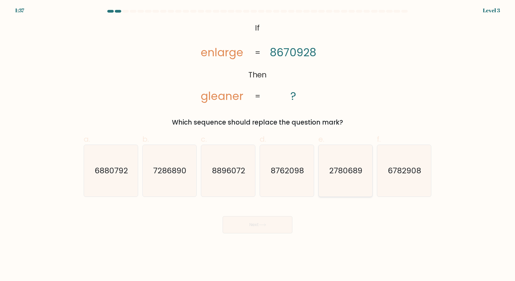
click at [335, 170] on text "2780689" at bounding box center [345, 170] width 33 height 11
click at [258, 144] on input "e. 2780689" at bounding box center [257, 142] width 0 height 3
radio input "true"
click at [246, 224] on button "Next" at bounding box center [258, 224] width 70 height 17
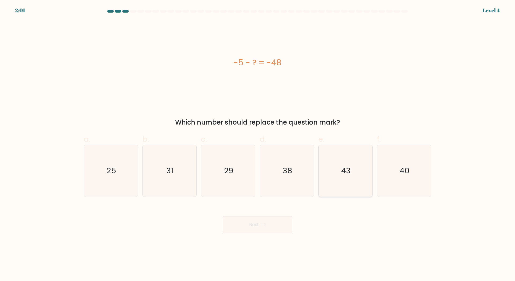
click at [354, 181] on icon "43" at bounding box center [345, 171] width 52 height 52
click at [258, 144] on input "e. 43" at bounding box center [257, 142] width 0 height 3
radio input "true"
click at [260, 226] on button "Next" at bounding box center [258, 224] width 70 height 17
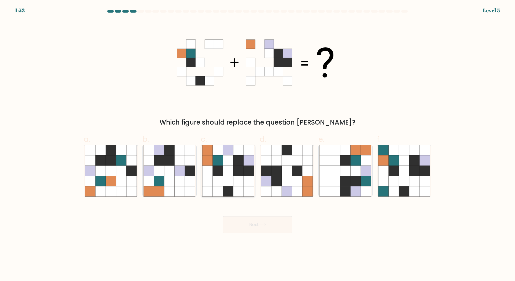
click at [216, 159] on icon at bounding box center [218, 160] width 10 height 10
click at [257, 144] on input "c." at bounding box center [257, 142] width 0 height 3
radio input "true"
click at [248, 224] on button "Next" at bounding box center [258, 224] width 70 height 17
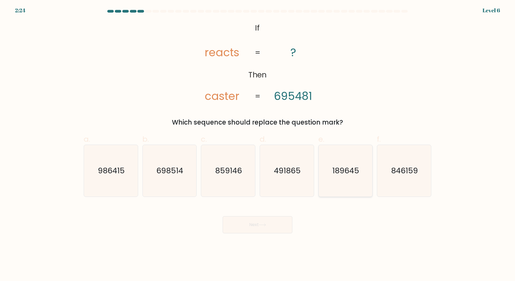
click at [337, 178] on icon "189645" at bounding box center [345, 171] width 52 height 52
click at [258, 144] on input "e. 189645" at bounding box center [257, 142] width 0 height 3
radio input "true"
click at [249, 229] on button "Next" at bounding box center [258, 224] width 70 height 17
click at [251, 224] on button "Next" at bounding box center [258, 224] width 70 height 17
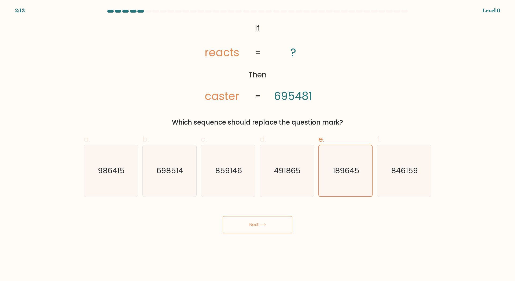
click at [249, 225] on button "Next" at bounding box center [258, 224] width 70 height 17
click at [252, 225] on button "Next" at bounding box center [258, 224] width 70 height 17
click at [253, 225] on button "Next" at bounding box center [258, 224] width 70 height 17
click at [341, 175] on text "189645" at bounding box center [345, 170] width 27 height 11
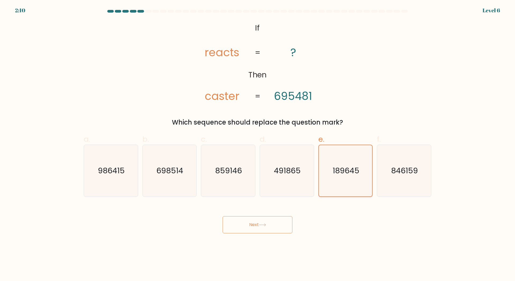
click at [258, 144] on input "e. 189645" at bounding box center [257, 142] width 0 height 3
click at [251, 229] on button "Next" at bounding box center [258, 224] width 70 height 17
click at [254, 227] on button "Next" at bounding box center [258, 224] width 70 height 17
click at [254, 226] on button "Next" at bounding box center [258, 224] width 70 height 17
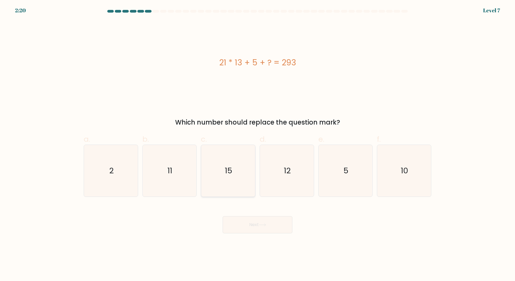
click at [221, 170] on icon "15" at bounding box center [228, 171] width 52 height 52
click at [257, 144] on input "c. 15" at bounding box center [257, 142] width 0 height 3
radio input "true"
click at [247, 225] on button "Next" at bounding box center [258, 224] width 70 height 17
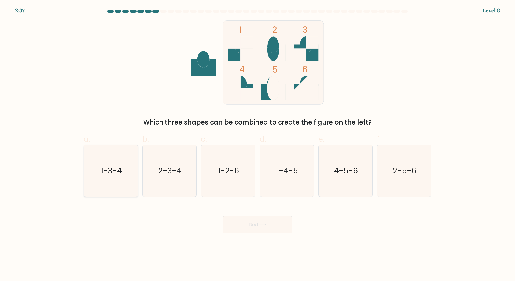
click at [120, 176] on text "1-3-4" at bounding box center [111, 170] width 21 height 11
click at [257, 144] on input "a. 1-3-4" at bounding box center [257, 142] width 0 height 3
radio input "true"
click at [247, 225] on button "Next" at bounding box center [258, 224] width 70 height 17
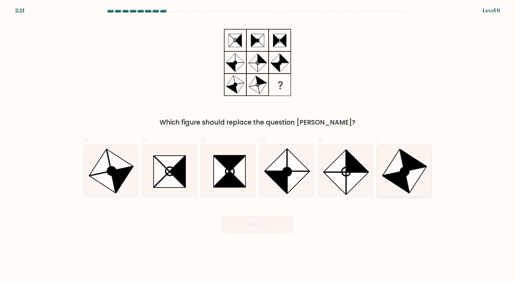
click at [395, 170] on icon at bounding box center [393, 163] width 21 height 26
click at [258, 144] on input "f." at bounding box center [257, 142] width 0 height 3
radio input "true"
click at [265, 226] on icon at bounding box center [262, 225] width 7 height 3
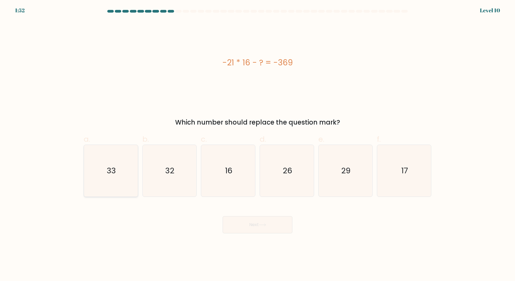
click at [118, 170] on icon "33" at bounding box center [111, 171] width 52 height 52
click at [257, 144] on input "a. 33" at bounding box center [257, 142] width 0 height 3
radio input "true"
click at [253, 226] on button "Next" at bounding box center [258, 224] width 70 height 17
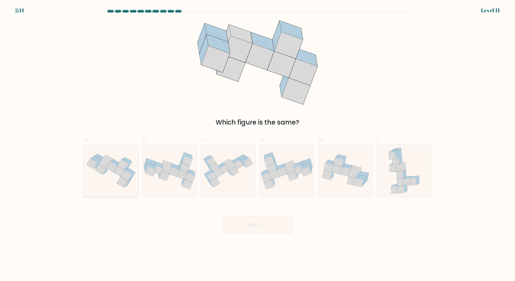
click at [121, 181] on icon at bounding box center [122, 182] width 11 height 11
click at [257, 144] on input "a." at bounding box center [257, 142] width 0 height 3
radio input "true"
click at [253, 225] on button "Next" at bounding box center [258, 224] width 70 height 17
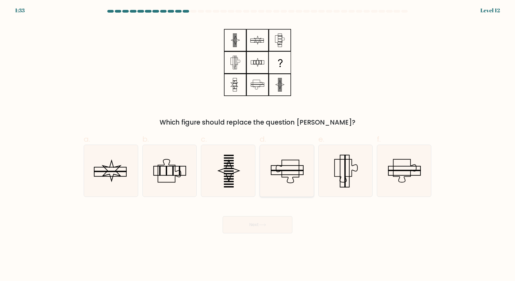
click at [289, 171] on rect at bounding box center [287, 170] width 33 height 1
click at [258, 144] on input "d." at bounding box center [257, 142] width 0 height 3
radio input "true"
click at [231, 175] on icon at bounding box center [228, 170] width 21 height 21
click at [257, 144] on input "c." at bounding box center [257, 142] width 0 height 3
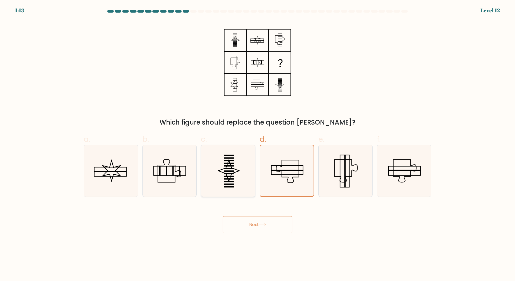
radio input "true"
click at [264, 224] on icon at bounding box center [262, 225] width 7 height 3
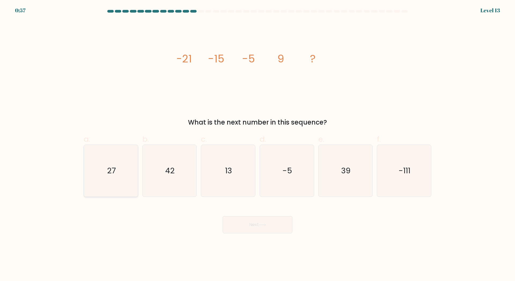
click at [114, 176] on icon "27" at bounding box center [111, 171] width 52 height 52
click at [257, 144] on input "a. 27" at bounding box center [257, 142] width 0 height 3
radio input "true"
click at [256, 222] on button "Next" at bounding box center [258, 224] width 70 height 17
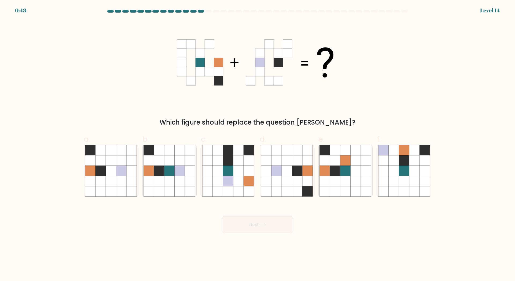
click at [277, 64] on icon at bounding box center [277, 62] width 9 height 9
click at [167, 171] on icon at bounding box center [169, 171] width 10 height 10
click at [257, 144] on input "b." at bounding box center [257, 142] width 0 height 3
radio input "true"
click at [255, 227] on button "Next" at bounding box center [258, 224] width 70 height 17
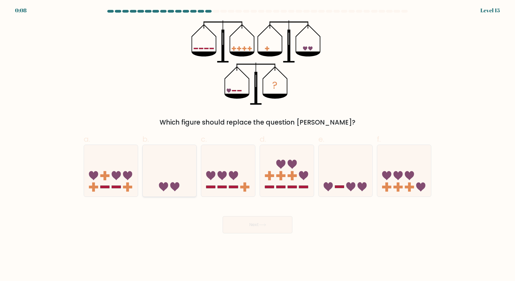
click at [170, 186] on icon at bounding box center [170, 171] width 54 height 45
click at [257, 144] on input "b." at bounding box center [257, 142] width 0 height 3
radio input "true"
click at [232, 180] on icon at bounding box center [228, 171] width 54 height 45
click at [257, 144] on input "c." at bounding box center [257, 142] width 0 height 3
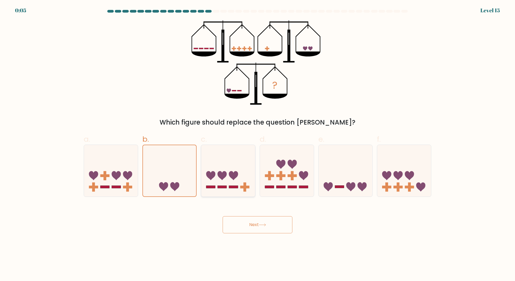
radio input "true"
click at [252, 226] on button "Next" at bounding box center [258, 224] width 70 height 17
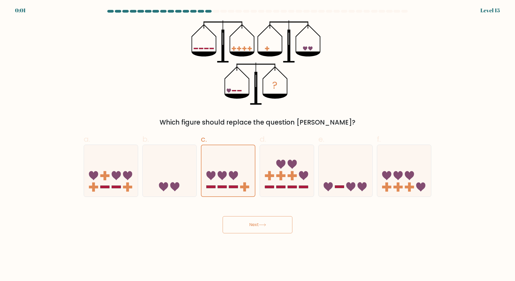
click at [252, 226] on button "Next" at bounding box center [258, 224] width 70 height 17
click at [252, 226] on div "Next" at bounding box center [257, 218] width 354 height 30
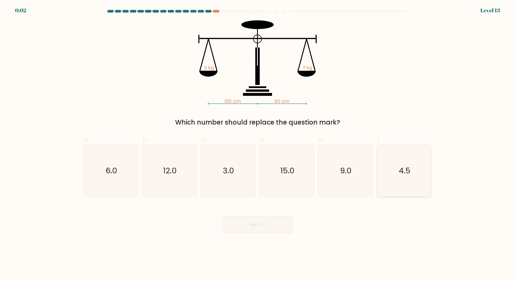
drag, startPoint x: 434, startPoint y: 174, endPoint x: 403, endPoint y: 179, distance: 31.2
click at [423, 176] on div "a. 6.0 b. 12.0 c. 3.0" at bounding box center [257, 163] width 354 height 68
click at [403, 179] on icon "4.5" at bounding box center [404, 171] width 52 height 52
click at [258, 144] on input "f. 4.5" at bounding box center [257, 142] width 0 height 3
radio input "true"
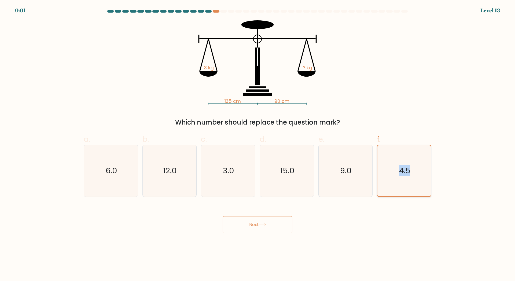
click at [403, 179] on icon "4.5" at bounding box center [403, 170] width 51 height 51
click at [258, 144] on input "f. 4.5" at bounding box center [257, 142] width 0 height 3
click at [259, 222] on button "Next" at bounding box center [258, 224] width 70 height 17
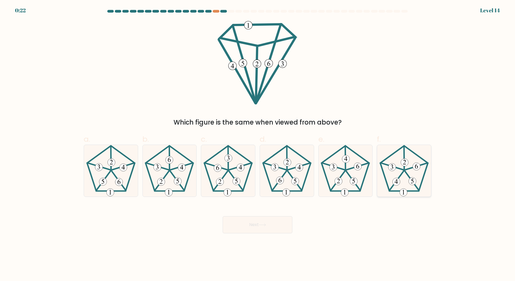
click at [396, 183] on 650 at bounding box center [396, 182] width 8 height 8
click at [258, 144] on input "f." at bounding box center [257, 142] width 0 height 3
radio input "true"
click at [284, 180] on icon at bounding box center [287, 171] width 52 height 52
click at [258, 144] on input "d." at bounding box center [257, 142] width 0 height 3
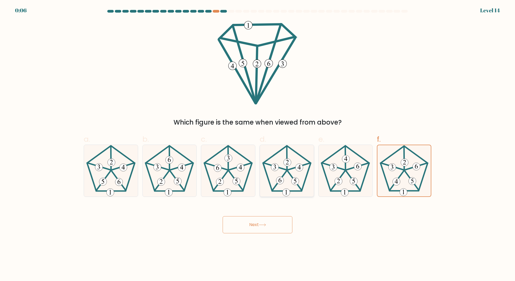
radio input "true"
click at [257, 218] on button "Next" at bounding box center [258, 224] width 70 height 17
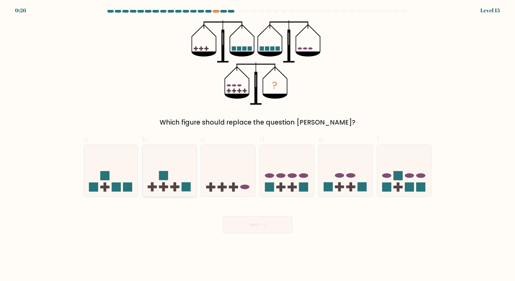
click at [160, 190] on icon at bounding box center [170, 171] width 54 height 45
click at [257, 144] on input "b." at bounding box center [257, 142] width 0 height 3
radio input "true"
click at [105, 187] on rect at bounding box center [104, 187] width 9 height 3
click at [257, 144] on input "a." at bounding box center [257, 142] width 0 height 3
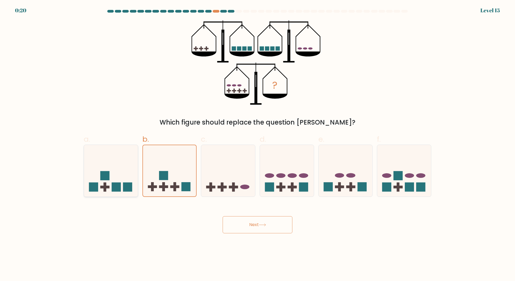
radio input "true"
click at [157, 192] on icon at bounding box center [170, 171] width 54 height 45
click at [257, 144] on input "b." at bounding box center [257, 142] width 0 height 3
radio input "true"
click at [281, 185] on rect at bounding box center [280, 187] width 3 height 9
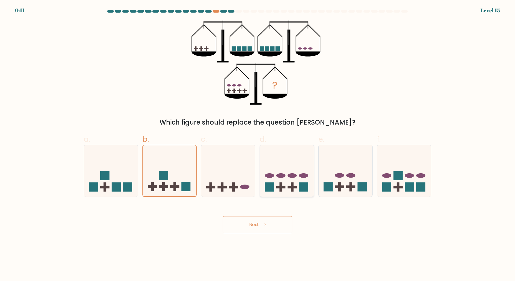
click at [258, 144] on input "d." at bounding box center [257, 142] width 0 height 3
radio input "true"
click at [407, 187] on rect at bounding box center [409, 187] width 9 height 9
click at [258, 144] on input "f." at bounding box center [257, 142] width 0 height 3
radio input "true"
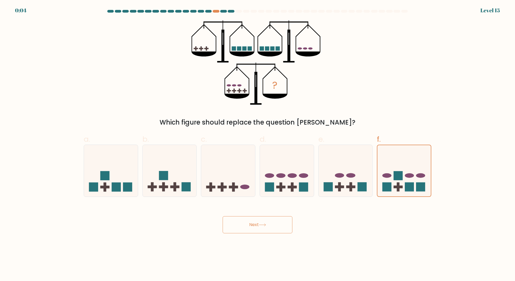
click at [267, 228] on button "Next" at bounding box center [258, 224] width 70 height 17
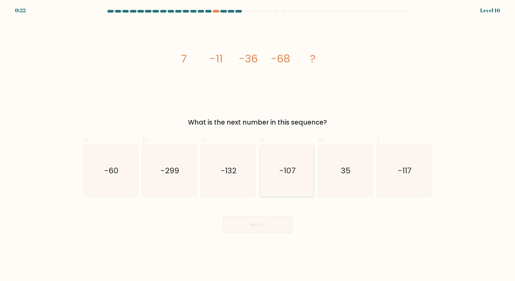
click at [287, 177] on icon "-107" at bounding box center [287, 171] width 52 height 52
click at [258, 144] on input "d. -107" at bounding box center [257, 142] width 0 height 3
radio input "true"
click at [240, 226] on button "Next" at bounding box center [258, 224] width 70 height 17
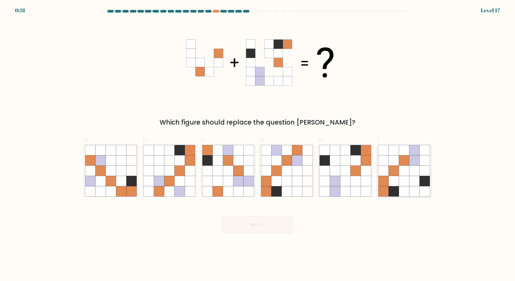
click at [396, 176] on icon at bounding box center [393, 171] width 10 height 10
click at [258, 144] on input "f." at bounding box center [257, 142] width 0 height 3
radio input "true"
click at [266, 224] on icon at bounding box center [262, 225] width 7 height 3
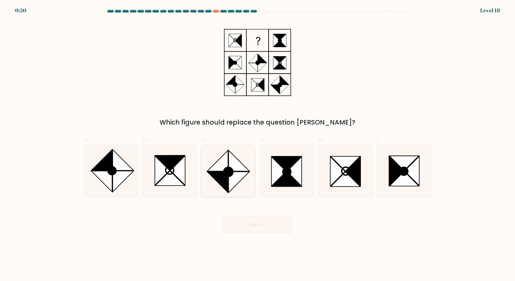
click at [231, 175] on ellipse at bounding box center [228, 171] width 13 height 13
click at [257, 144] on input "c." at bounding box center [257, 142] width 0 height 3
radio input "true"
click at [225, 182] on icon at bounding box center [217, 182] width 21 height 21
click at [257, 144] on input "c." at bounding box center [257, 142] width 0 height 3
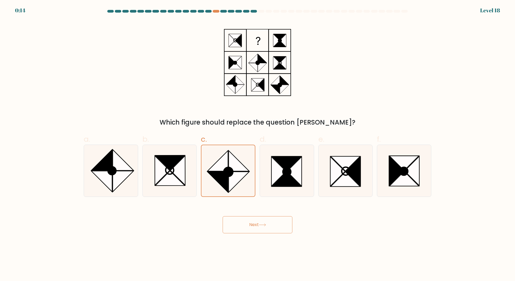
click at [257, 227] on button "Next" at bounding box center [258, 224] width 70 height 17
click at [257, 226] on button "Next" at bounding box center [258, 224] width 70 height 17
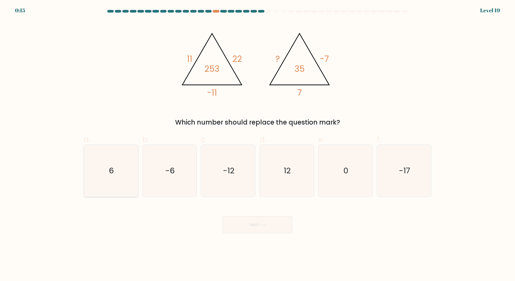
click at [109, 174] on text "6" at bounding box center [111, 170] width 5 height 11
click at [257, 144] on input "a. 6" at bounding box center [257, 142] width 0 height 3
radio input "true"
click at [261, 227] on button "Next" at bounding box center [258, 224] width 70 height 17
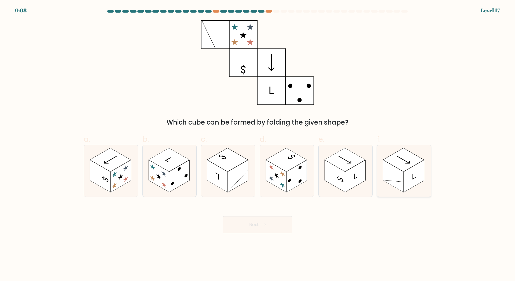
click at [404, 180] on rect at bounding box center [413, 176] width 20 height 32
click at [258, 144] on input "f." at bounding box center [257, 142] width 0 height 3
radio input "true"
click at [171, 174] on rect at bounding box center [179, 176] width 20 height 32
click at [257, 144] on input "b." at bounding box center [257, 142] width 0 height 3
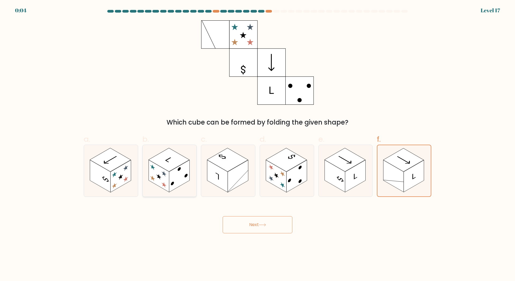
radio input "true"
click at [254, 227] on button "Next" at bounding box center [258, 224] width 70 height 17
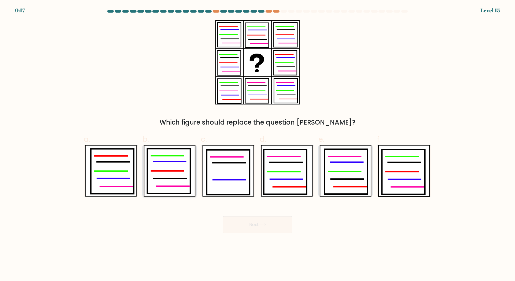
click at [169, 172] on icon at bounding box center [168, 171] width 43 height 45
click at [257, 144] on input "b." at bounding box center [257, 142] width 0 height 3
radio input "true"
click at [249, 230] on button "Next" at bounding box center [258, 224] width 70 height 17
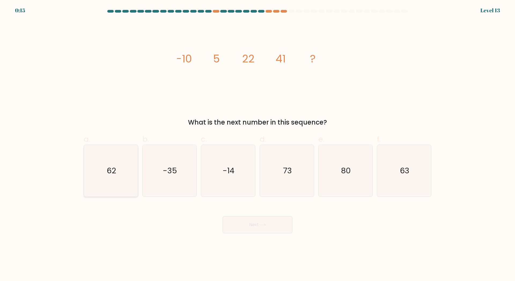
click at [121, 174] on icon "62" at bounding box center [111, 171] width 52 height 52
click at [257, 144] on input "a. 62" at bounding box center [257, 142] width 0 height 3
radio input "true"
click at [258, 228] on button "Next" at bounding box center [258, 224] width 70 height 17
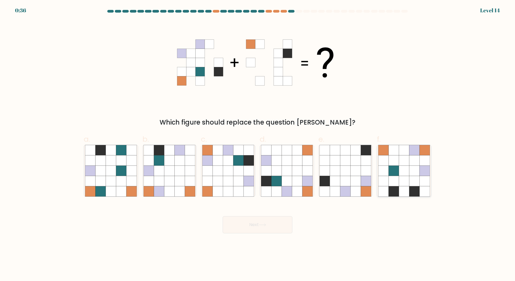
click at [407, 177] on icon at bounding box center [404, 181] width 10 height 10
click at [258, 144] on input "f." at bounding box center [257, 142] width 0 height 3
radio input "true"
click at [265, 227] on button "Next" at bounding box center [258, 224] width 70 height 17
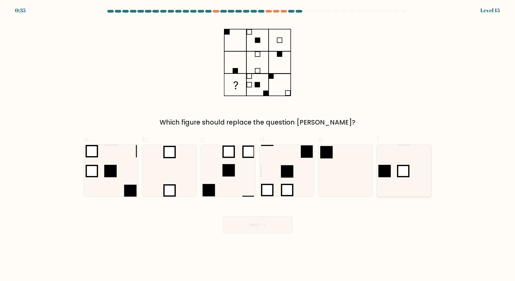
click at [395, 183] on icon at bounding box center [404, 171] width 52 height 52
click at [258, 144] on input "f." at bounding box center [257, 142] width 0 height 3
radio input "true"
click at [259, 226] on button "Next" at bounding box center [258, 224] width 70 height 17
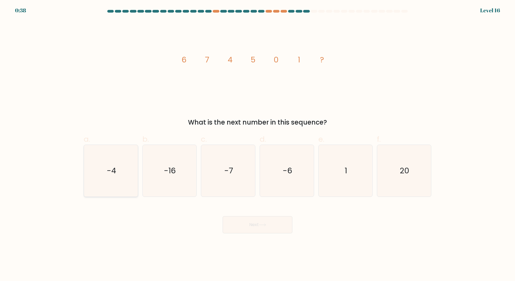
drag, startPoint x: 109, startPoint y: 171, endPoint x: 113, endPoint y: 171, distance: 3.8
click at [109, 171] on text "-4" at bounding box center [111, 170] width 9 height 11
click at [257, 144] on input "a. -4" at bounding box center [257, 142] width 0 height 3
radio input "true"
click at [248, 225] on button "Next" at bounding box center [258, 224] width 70 height 17
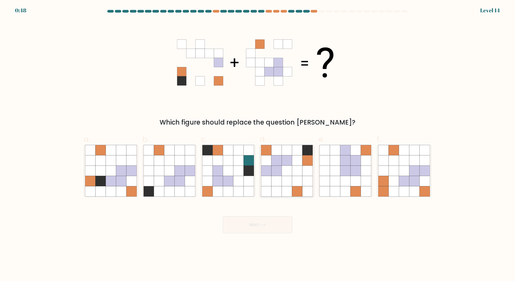
click at [297, 170] on icon at bounding box center [297, 171] width 10 height 10
click at [258, 144] on input "d." at bounding box center [257, 142] width 0 height 3
radio input "true"
click at [262, 225] on icon at bounding box center [262, 225] width 6 height 2
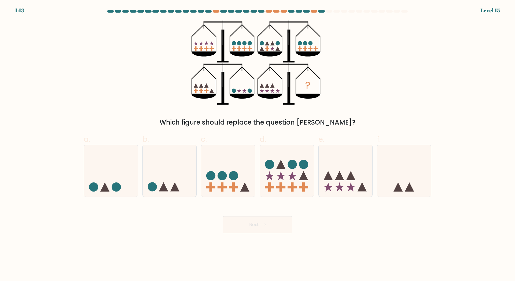
click at [393, 75] on div "? Which figure should replace the question mark?" at bounding box center [257, 73] width 354 height 107
click at [221, 185] on icon at bounding box center [228, 171] width 54 height 45
click at [257, 144] on input "c." at bounding box center [257, 142] width 0 height 3
radio input "true"
click at [336, 187] on icon at bounding box center [339, 187] width 9 height 9
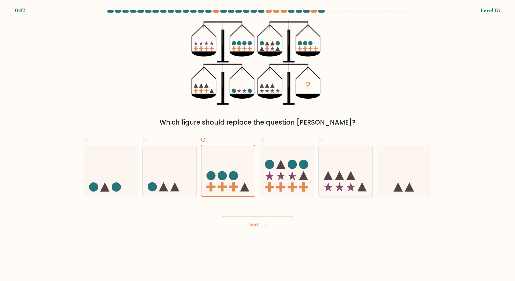
click at [258, 144] on input "e." at bounding box center [257, 142] width 0 height 3
radio input "true"
click at [236, 187] on rect at bounding box center [233, 187] width 9 height 3
click at [257, 144] on input "c." at bounding box center [257, 142] width 0 height 3
radio input "true"
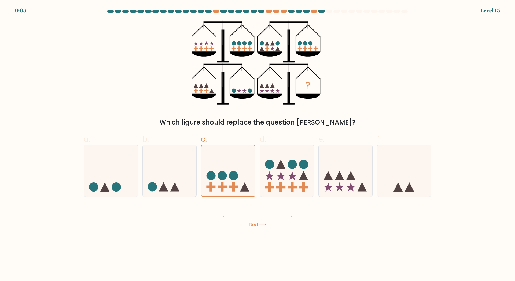
click at [258, 224] on button "Next" at bounding box center [258, 224] width 70 height 17
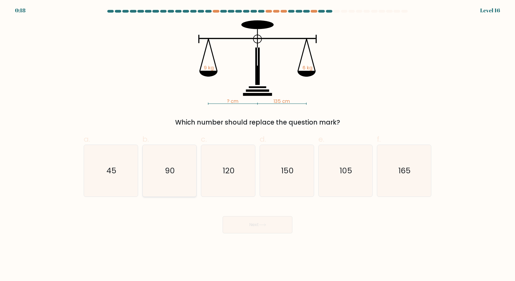
click at [177, 180] on icon "90" at bounding box center [169, 171] width 52 height 52
click at [257, 144] on input "b. 90" at bounding box center [257, 142] width 0 height 3
radio input "true"
click at [264, 227] on button "Next" at bounding box center [258, 224] width 70 height 17
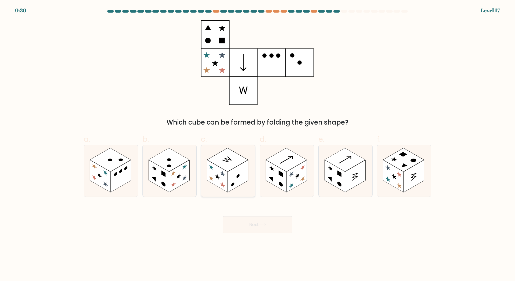
click at [214, 176] on rect at bounding box center [217, 176] width 20 height 32
click at [257, 144] on input "c." at bounding box center [257, 142] width 0 height 3
radio input "true"
click at [252, 229] on button "Next" at bounding box center [258, 224] width 70 height 17
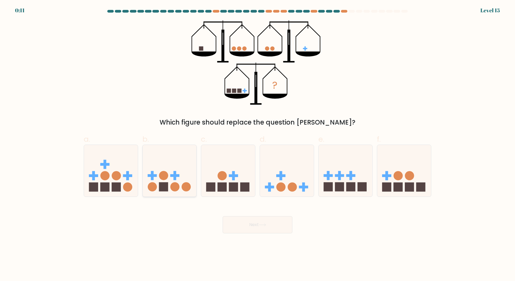
click at [170, 185] on icon at bounding box center [170, 171] width 54 height 45
click at [257, 144] on input "b." at bounding box center [257, 142] width 0 height 3
radio input "true"
click at [257, 226] on button "Next" at bounding box center [258, 224] width 70 height 17
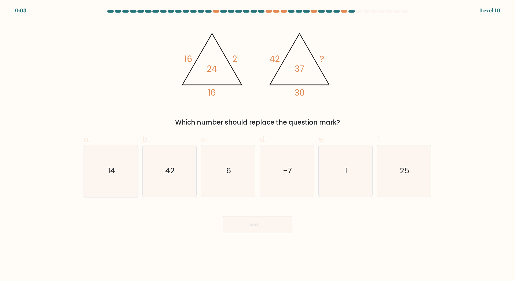
click at [118, 174] on icon "14" at bounding box center [111, 171] width 52 height 52
click at [257, 144] on input "a. 14" at bounding box center [257, 142] width 0 height 3
radio input "true"
click at [253, 227] on button "Next" at bounding box center [258, 224] width 70 height 17
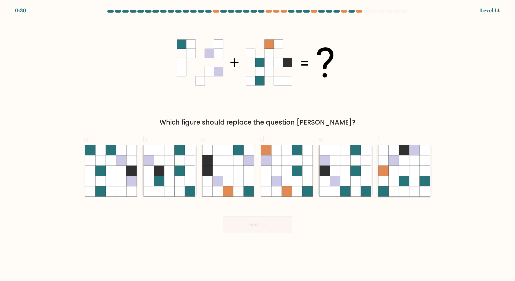
click at [406, 173] on icon at bounding box center [404, 171] width 10 height 10
click at [258, 144] on input "f." at bounding box center [257, 142] width 0 height 3
radio input "true"
click at [244, 226] on button "Next" at bounding box center [258, 224] width 70 height 17
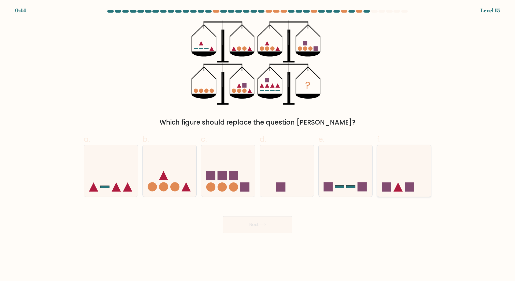
click at [397, 181] on icon at bounding box center [404, 171] width 54 height 45
click at [258, 144] on input "f." at bounding box center [257, 142] width 0 height 3
radio input "true"
click at [250, 224] on button "Next" at bounding box center [258, 224] width 70 height 17
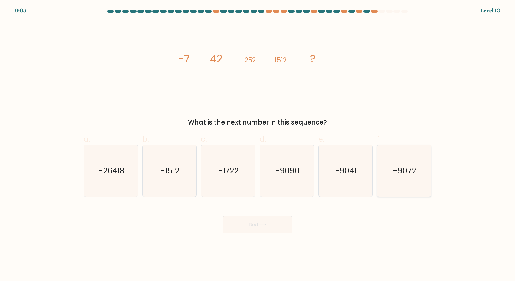
click at [401, 183] on icon "-9072" at bounding box center [404, 171] width 52 height 52
click at [258, 144] on input "f. -9072" at bounding box center [257, 142] width 0 height 3
radio input "true"
click at [250, 232] on button "Next" at bounding box center [258, 224] width 70 height 17
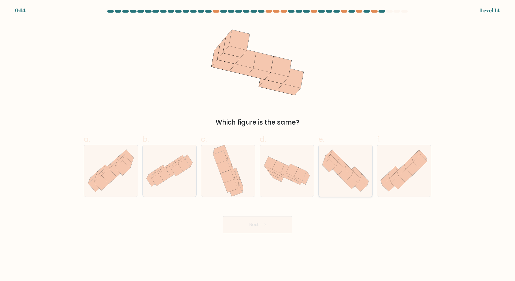
click at [346, 171] on icon at bounding box center [345, 175] width 14 height 13
click at [258, 144] on input "e." at bounding box center [257, 142] width 0 height 3
radio input "true"
click at [258, 223] on button "Next" at bounding box center [258, 224] width 70 height 17
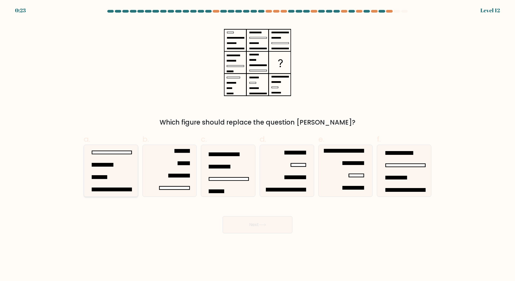
click at [99, 183] on icon at bounding box center [111, 171] width 52 height 52
click at [257, 144] on input "a." at bounding box center [257, 142] width 0 height 3
radio input "true"
click at [301, 175] on icon at bounding box center [287, 171] width 52 height 52
click at [258, 144] on input "d." at bounding box center [257, 142] width 0 height 3
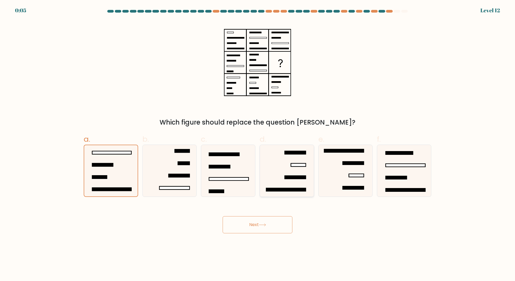
radio input "true"
click at [260, 224] on icon at bounding box center [262, 225] width 7 height 3
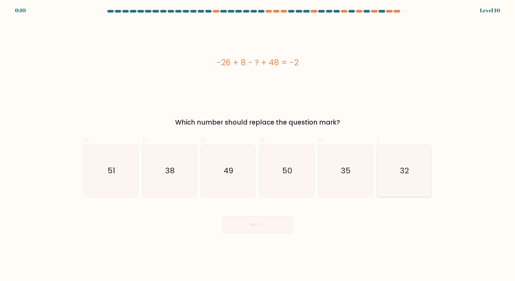
click at [401, 175] on text "32" at bounding box center [404, 170] width 9 height 11
click at [258, 144] on input "f. 32" at bounding box center [257, 142] width 0 height 3
radio input "true"
click at [237, 220] on button "Next" at bounding box center [258, 224] width 70 height 17
